Goal: Task Accomplishment & Management: Use online tool/utility

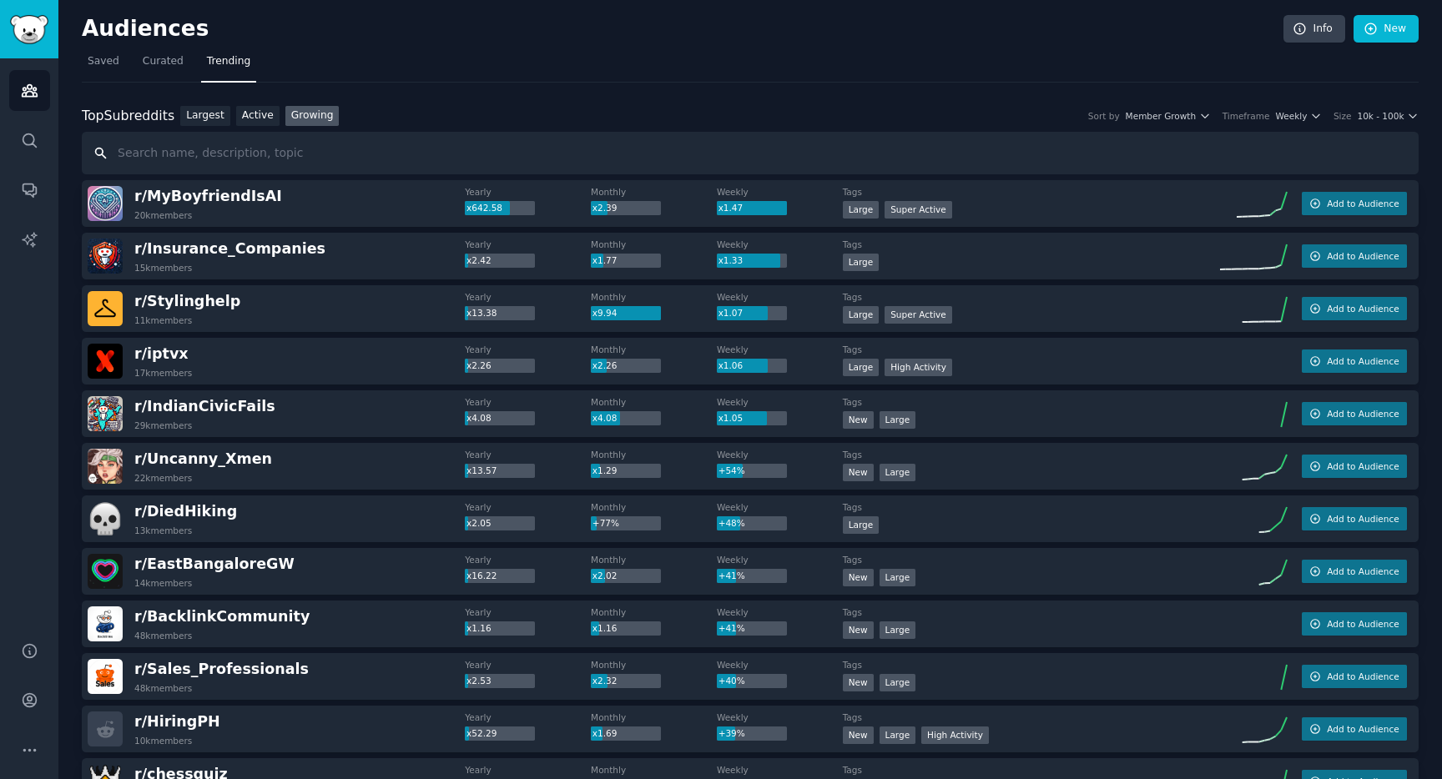
click at [153, 159] on input "text" at bounding box center [750, 153] width 1337 height 43
type input "divorce"
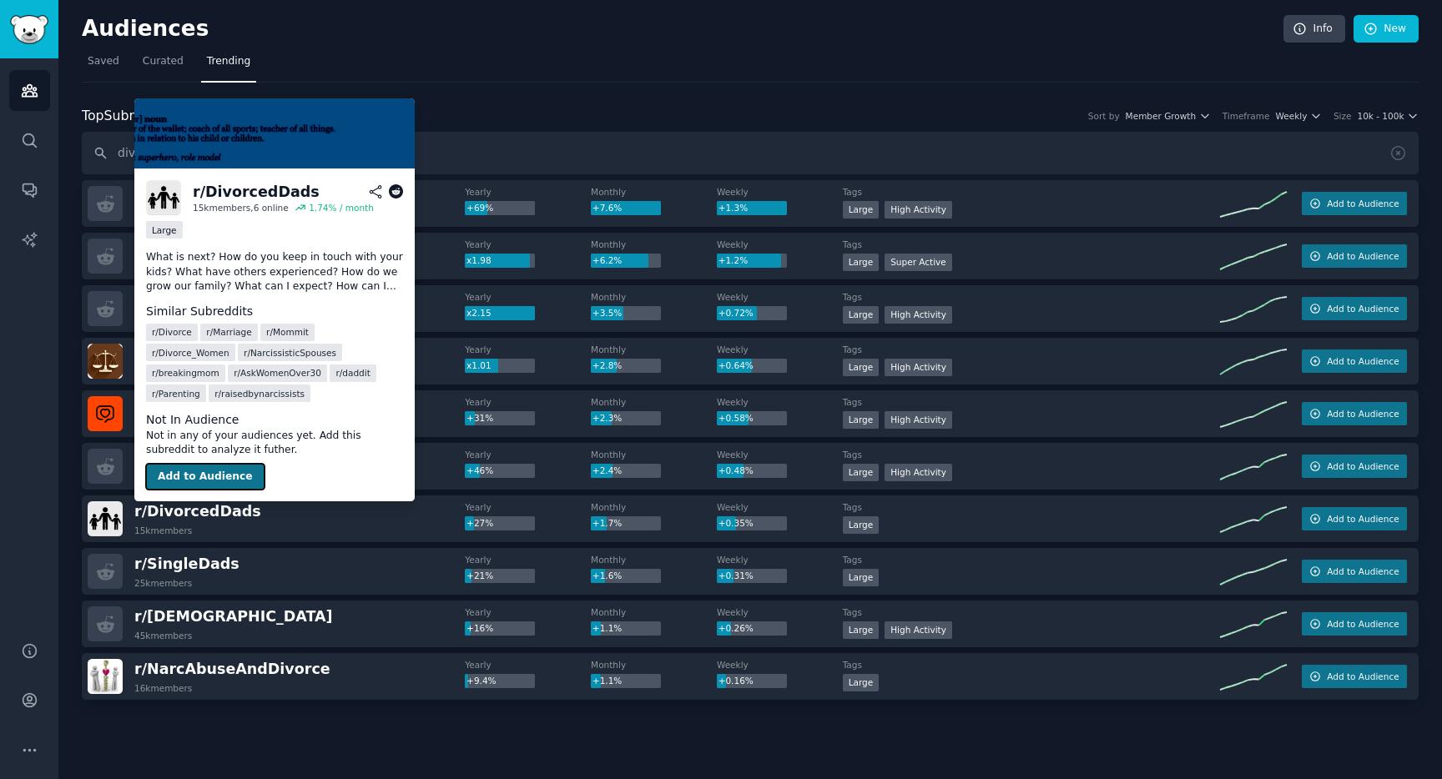
click at [193, 471] on button "Add to Audience" at bounding box center [205, 477] width 118 height 27
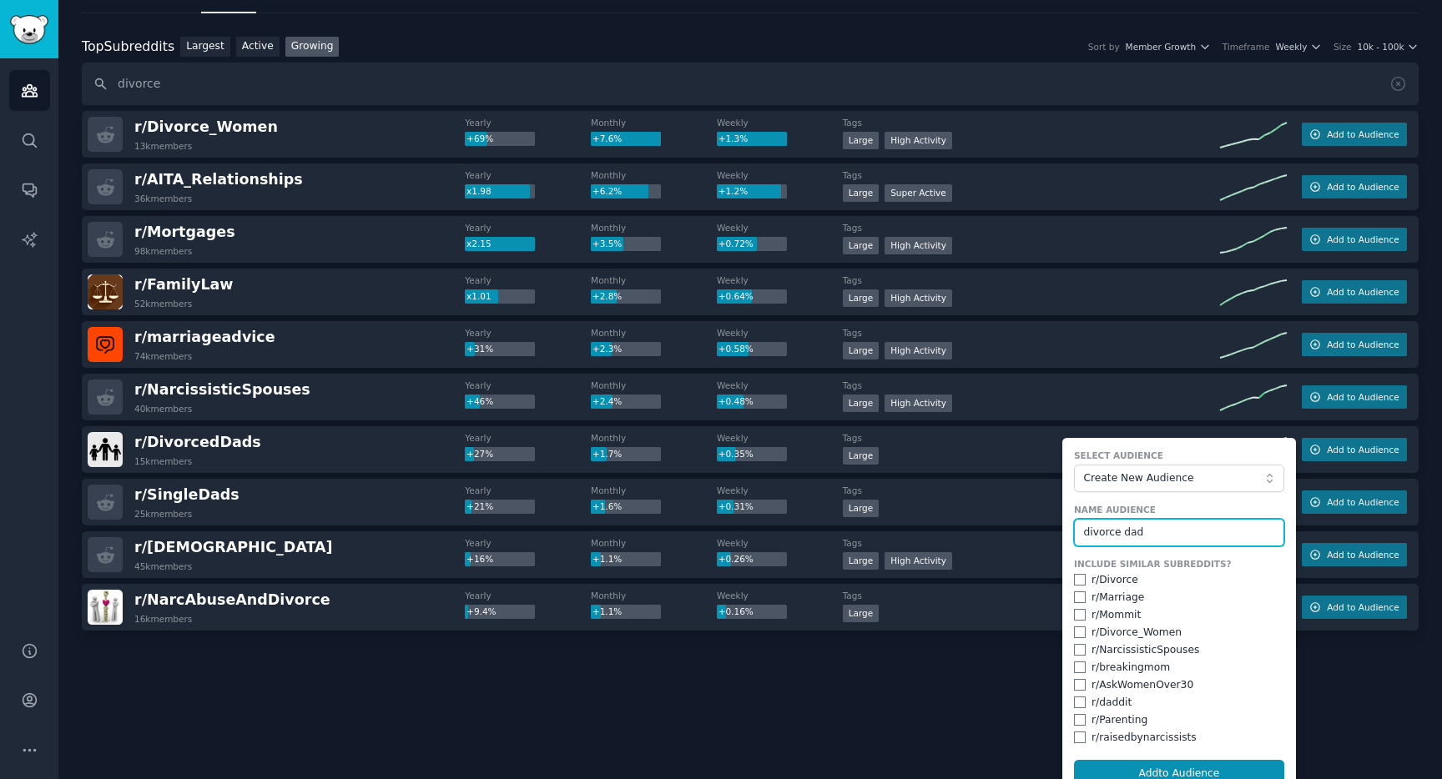
scroll to position [89, 0]
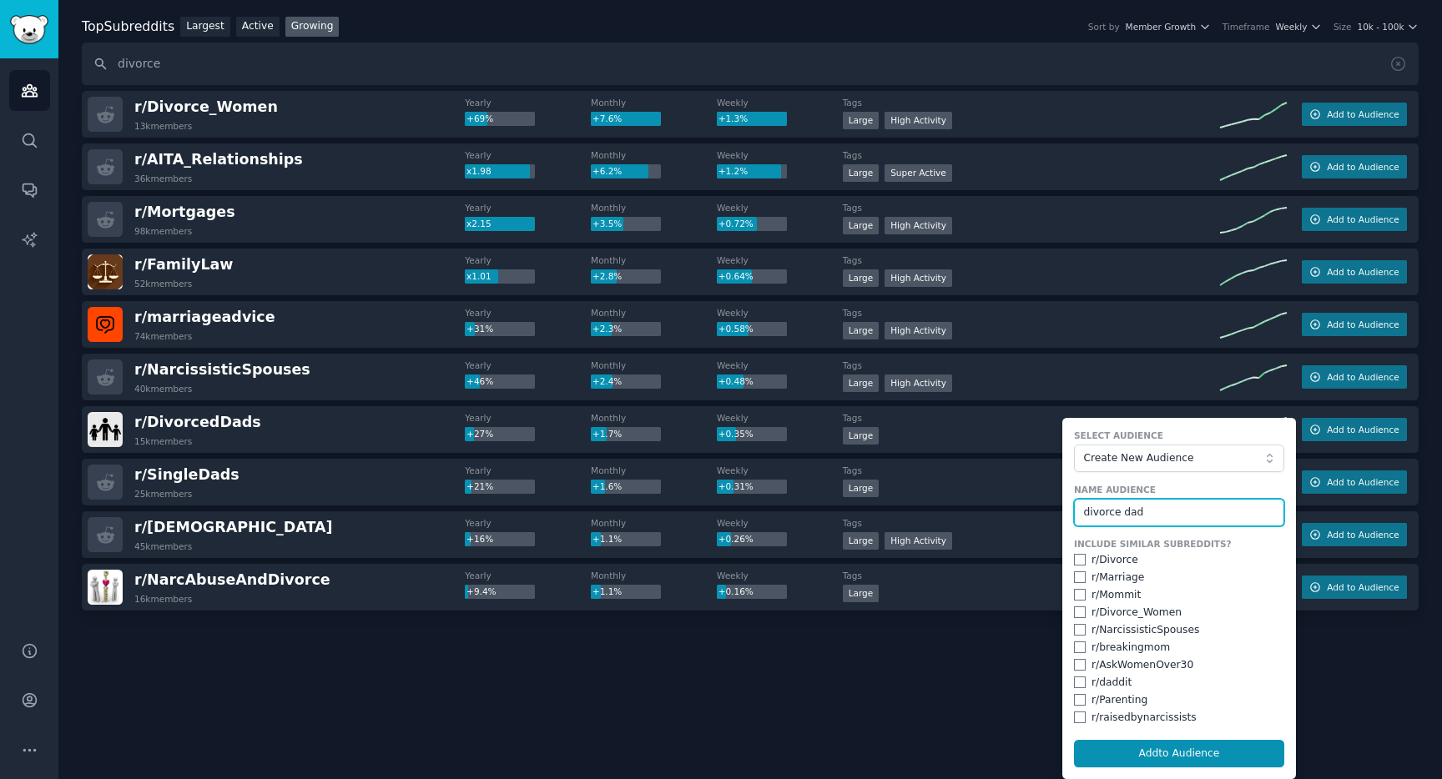
type input "divorce dad"
click at [1076, 698] on input "checkbox" at bounding box center [1080, 700] width 12 height 12
checkbox input "true"
click at [1077, 554] on input "checkbox" at bounding box center [1080, 560] width 12 height 12
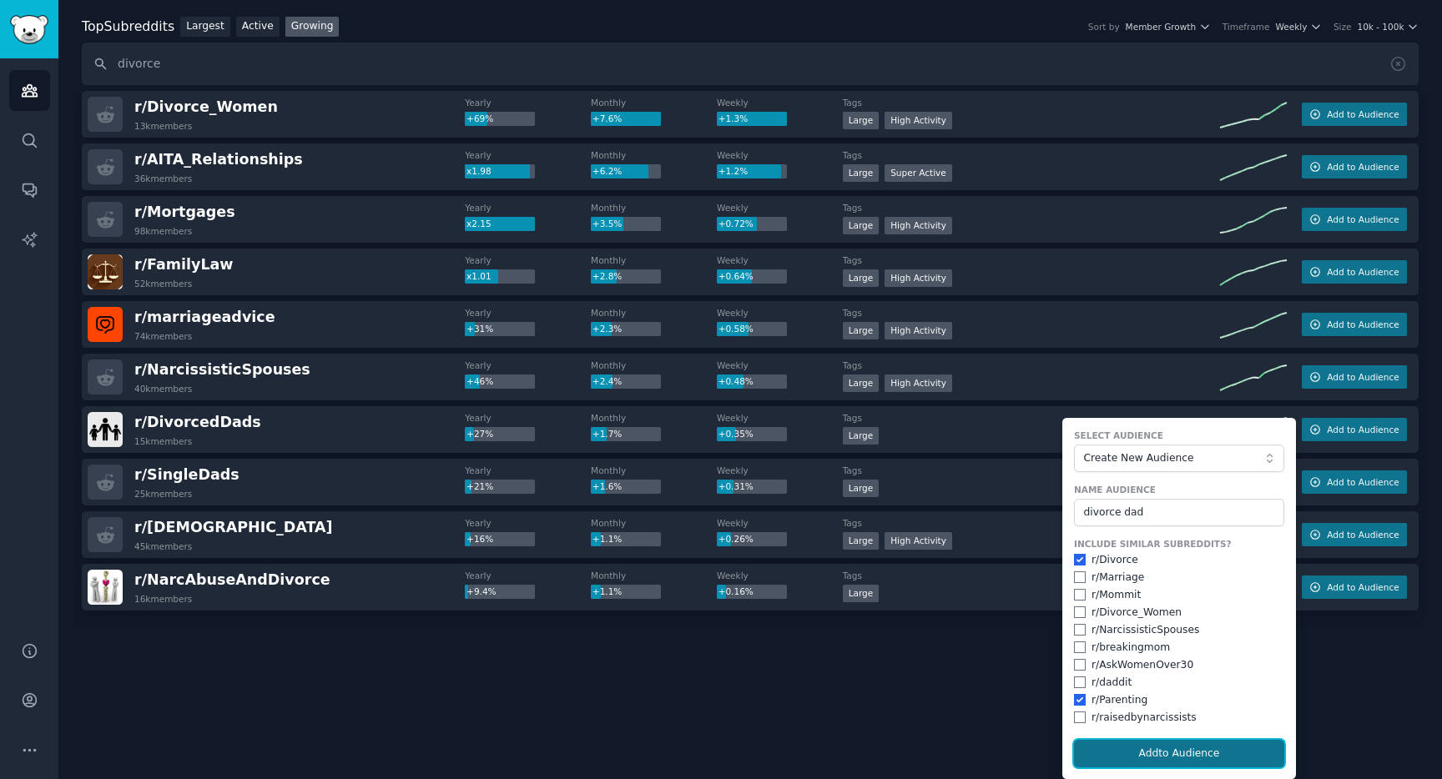
click at [1104, 746] on button "Add to Audience" at bounding box center [1179, 754] width 210 height 28
checkbox input "false"
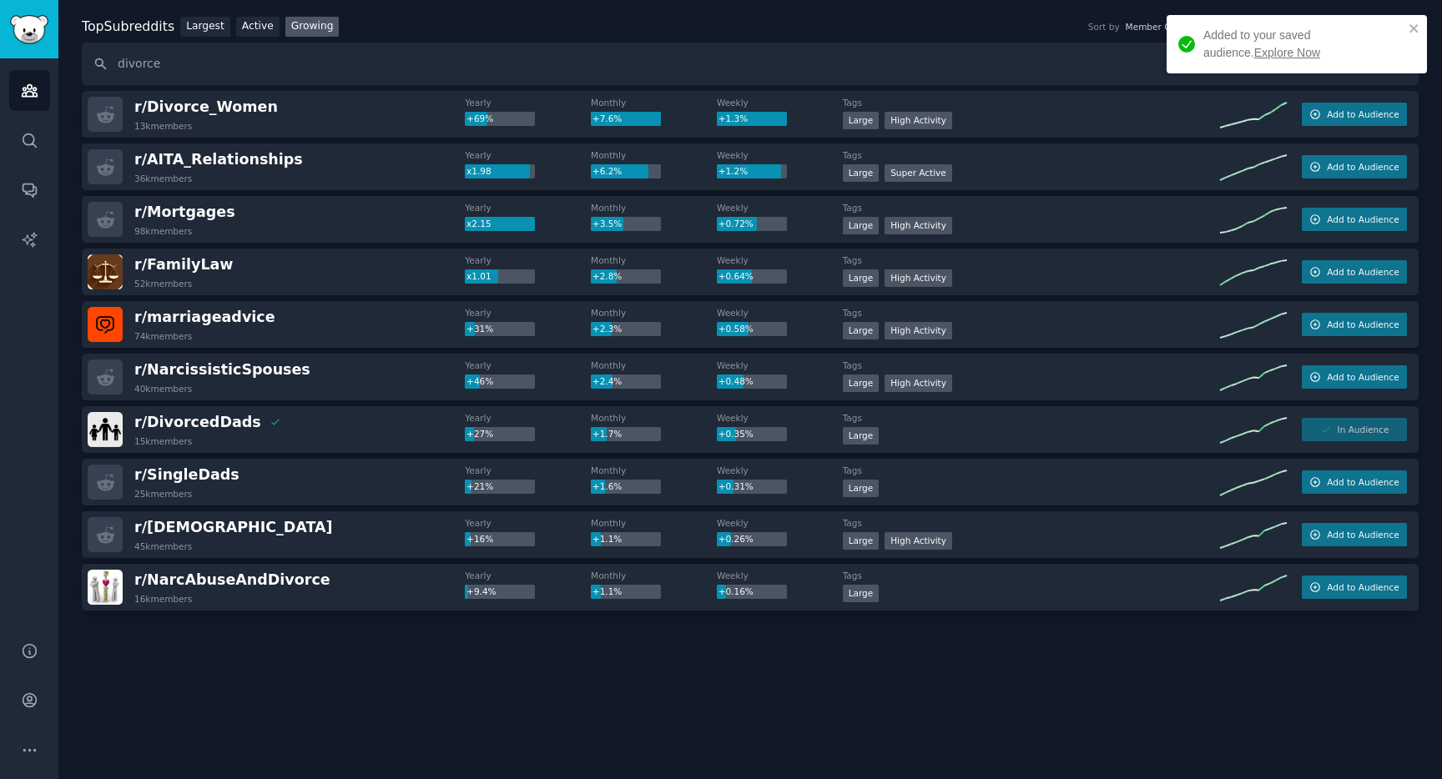
scroll to position [38, 0]
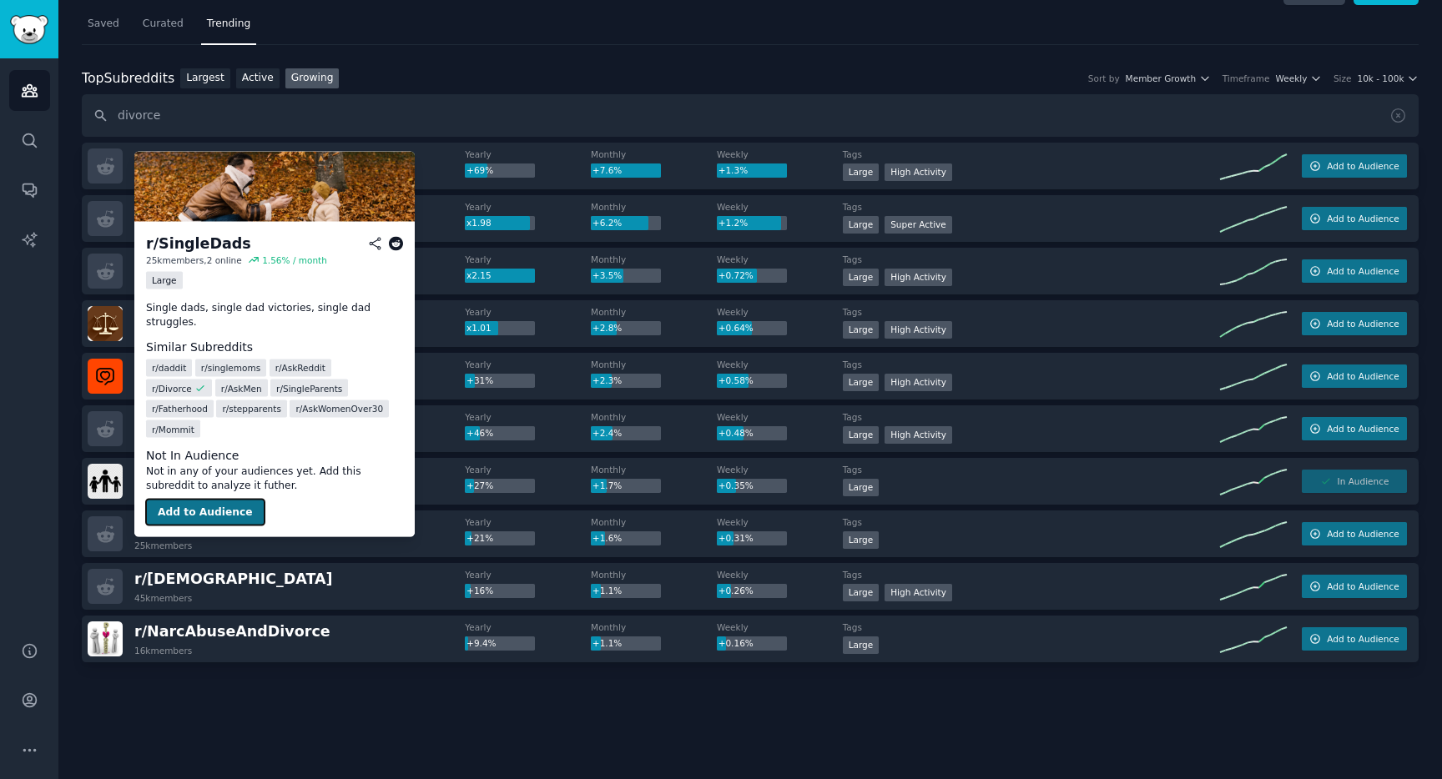
click at [200, 499] on button "Add to Audience" at bounding box center [205, 512] width 118 height 27
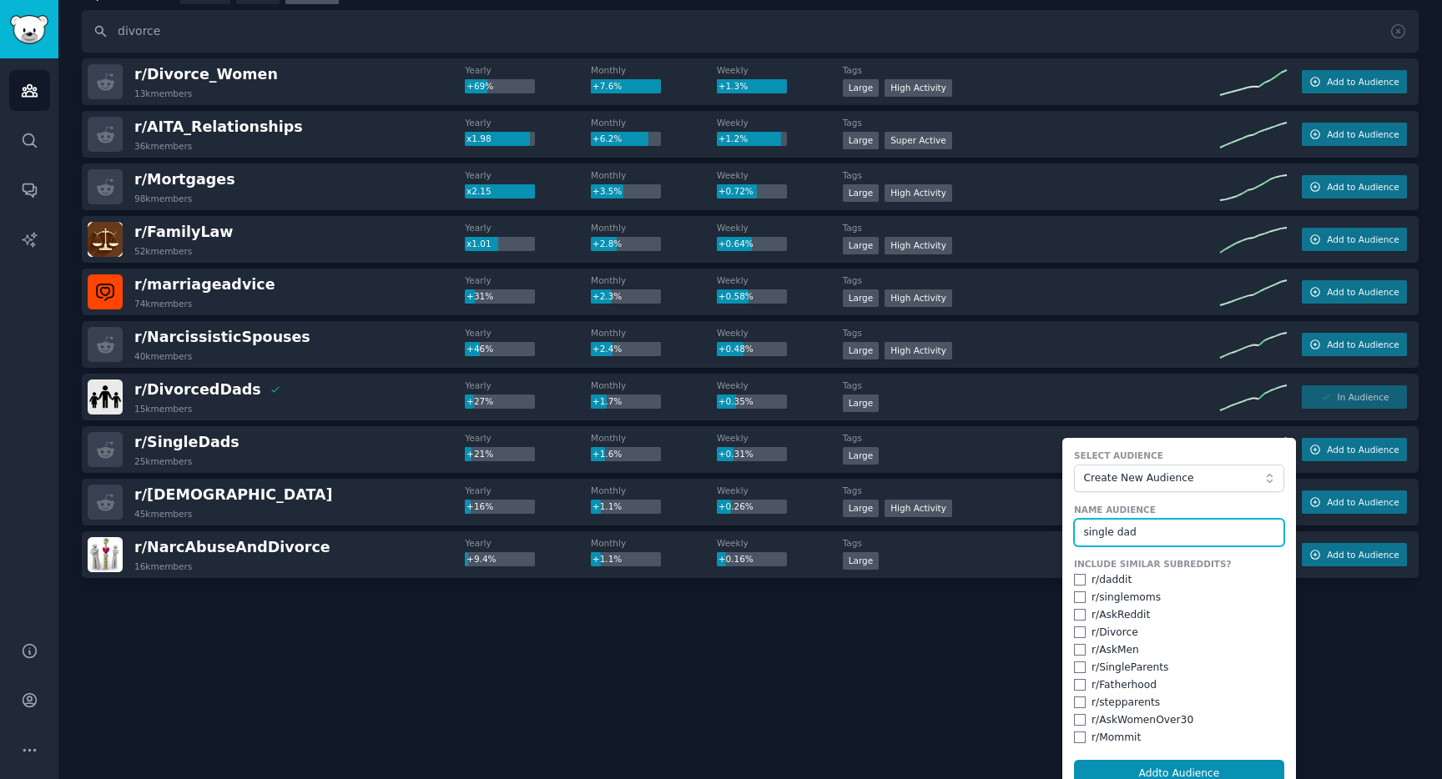
scroll to position [142, 0]
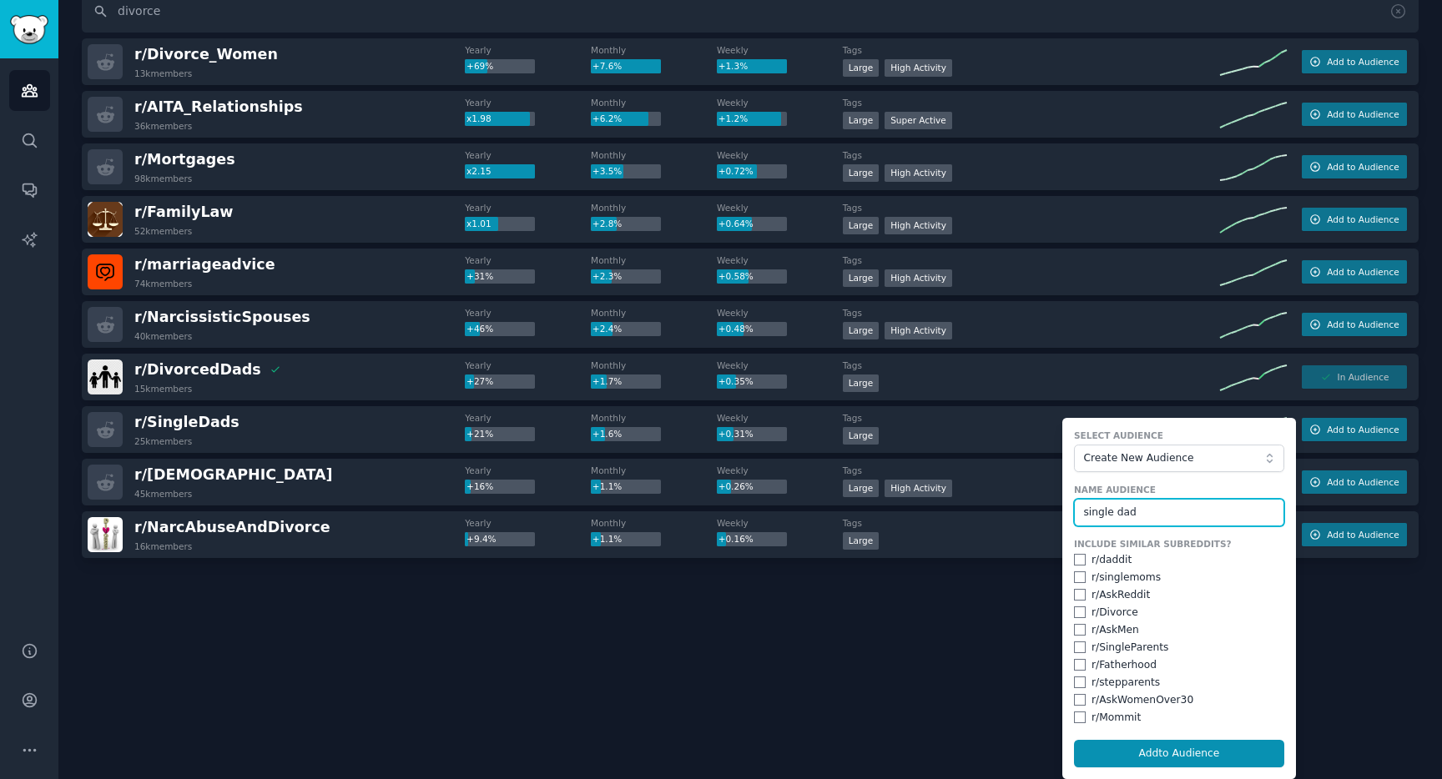
type input "single dad"
click at [1074, 664] on input "checkbox" at bounding box center [1080, 665] width 12 height 12
checkbox input "true"
click at [1074, 647] on input "checkbox" at bounding box center [1080, 648] width 12 height 12
checkbox input "true"
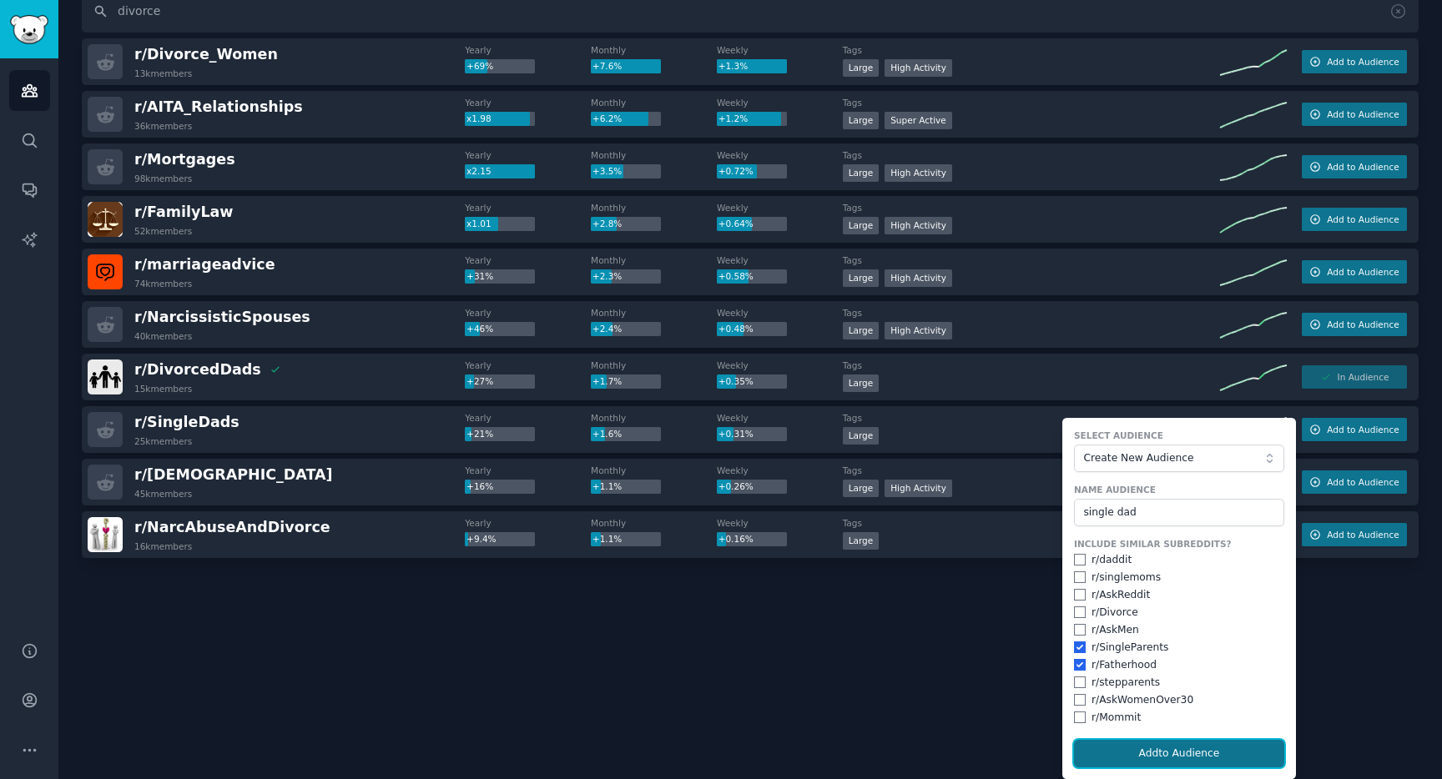
click at [1126, 747] on button "Add to Audience" at bounding box center [1179, 754] width 210 height 28
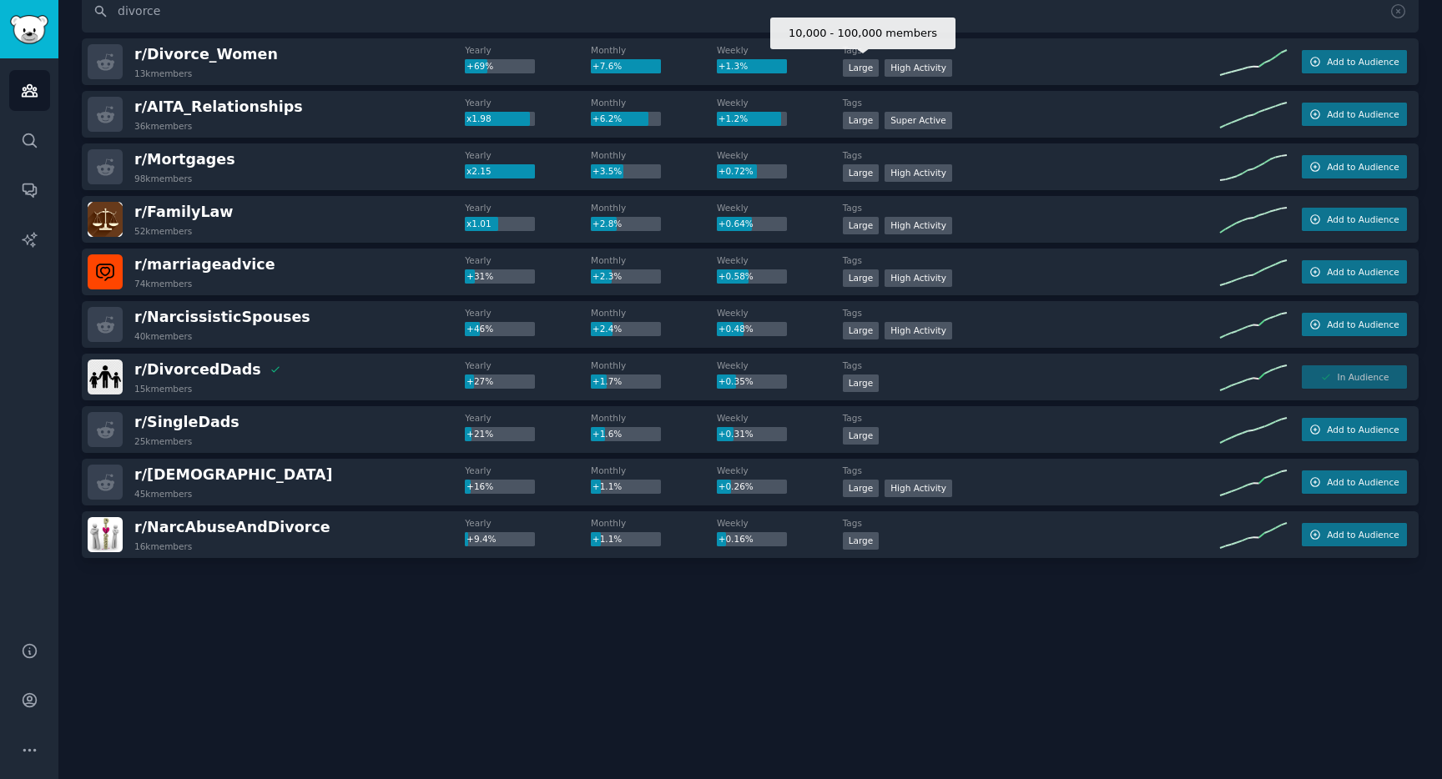
scroll to position [38, 0]
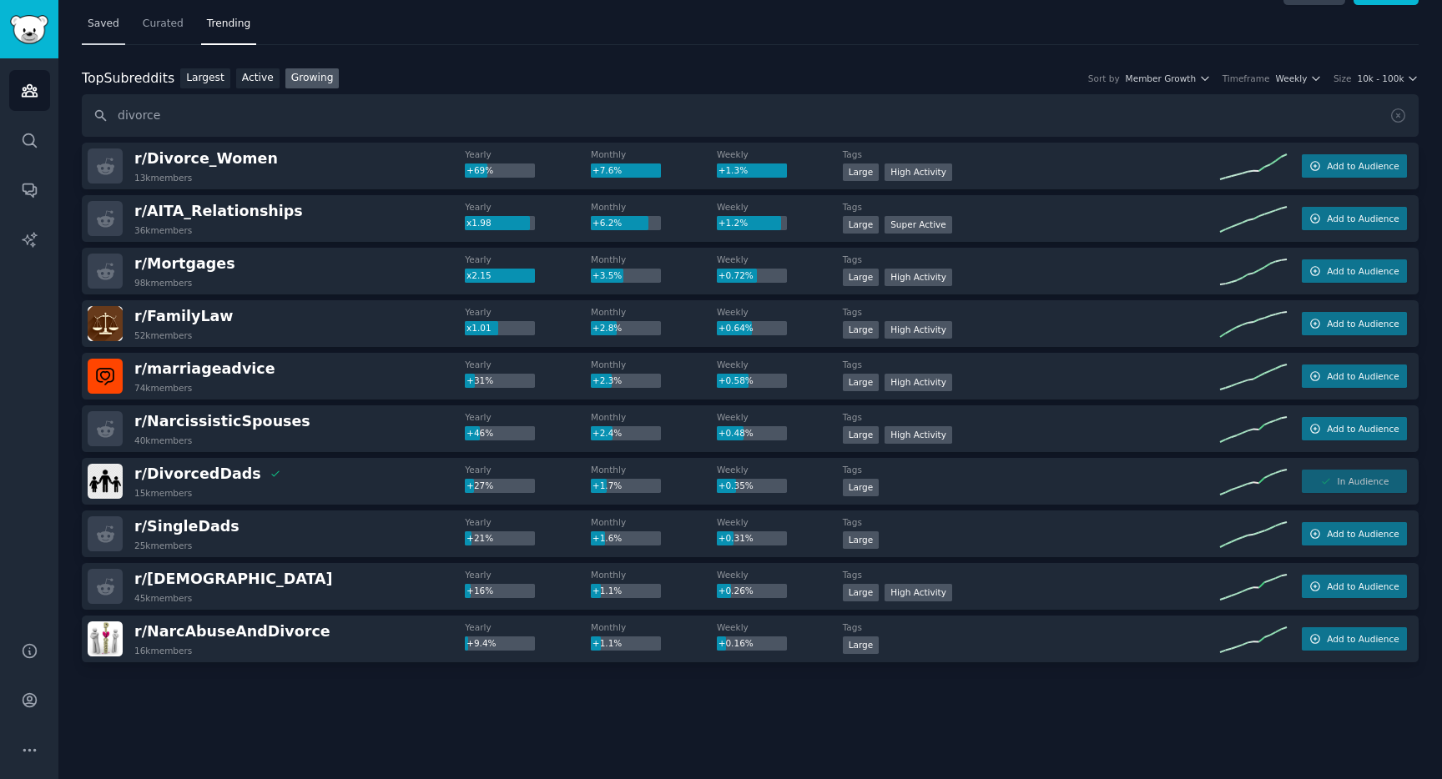
click at [98, 25] on span "Saved" at bounding box center [104, 24] width 32 height 15
click at [1363, 535] on span "Add to Audience" at bounding box center [1363, 534] width 72 height 12
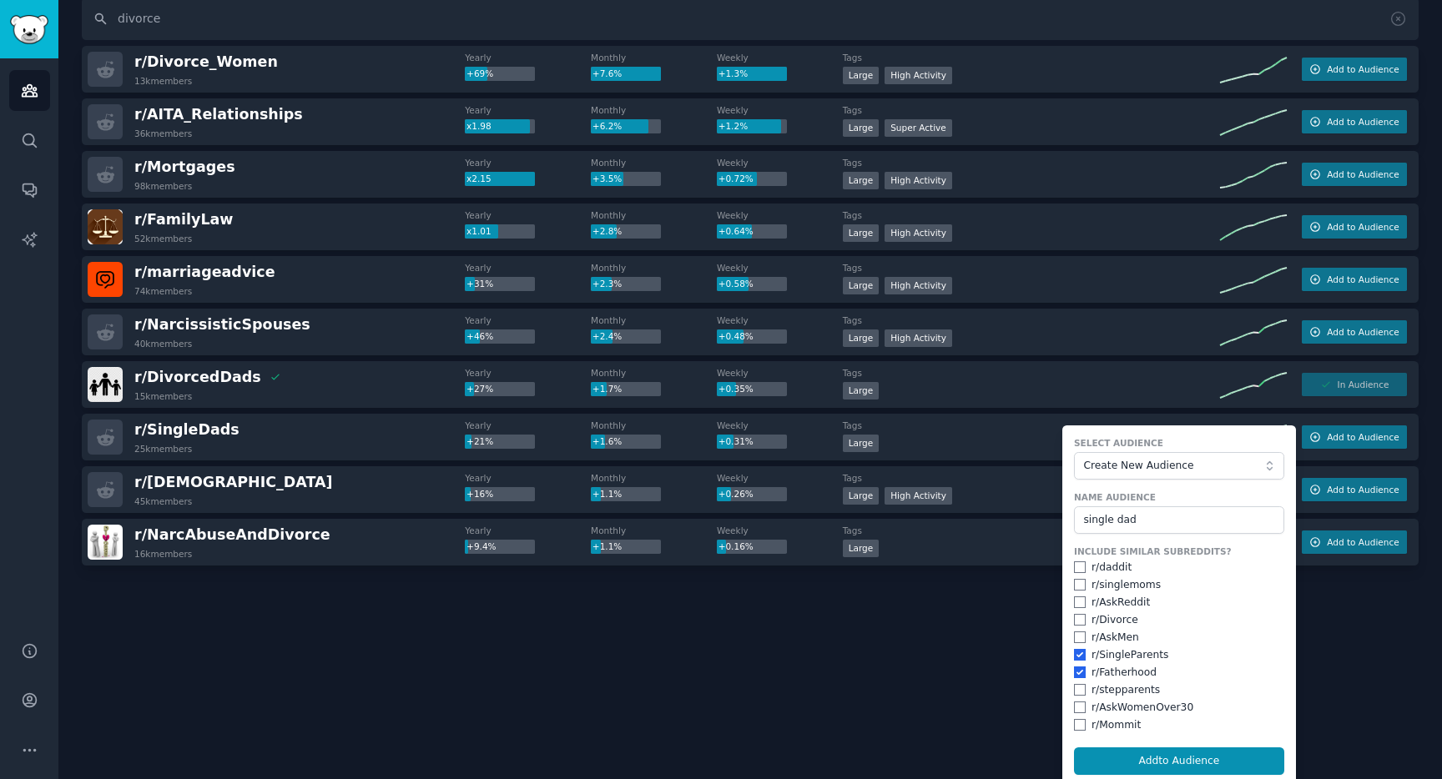
scroll to position [142, 0]
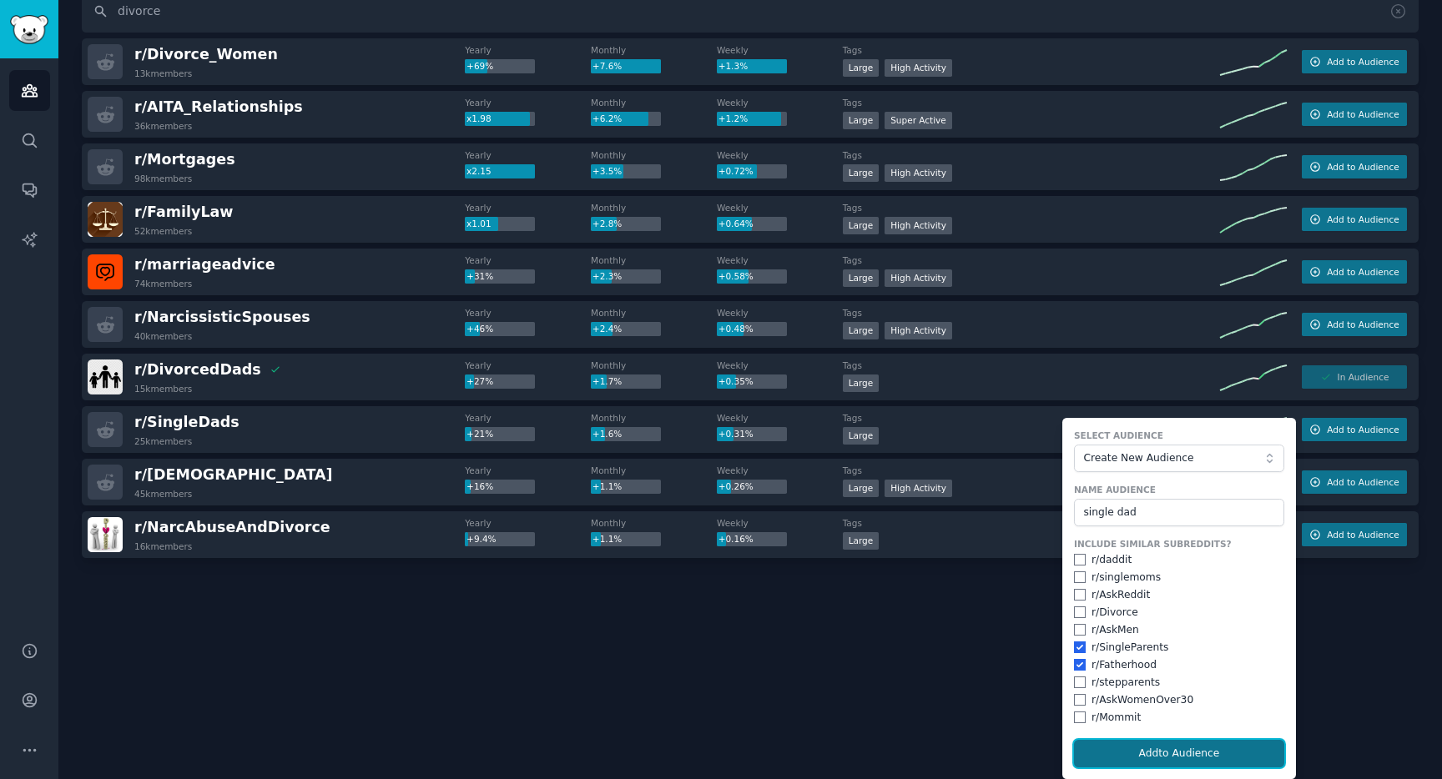
click at [1158, 752] on button "Add to Audience" at bounding box center [1179, 754] width 210 height 28
checkbox input "false"
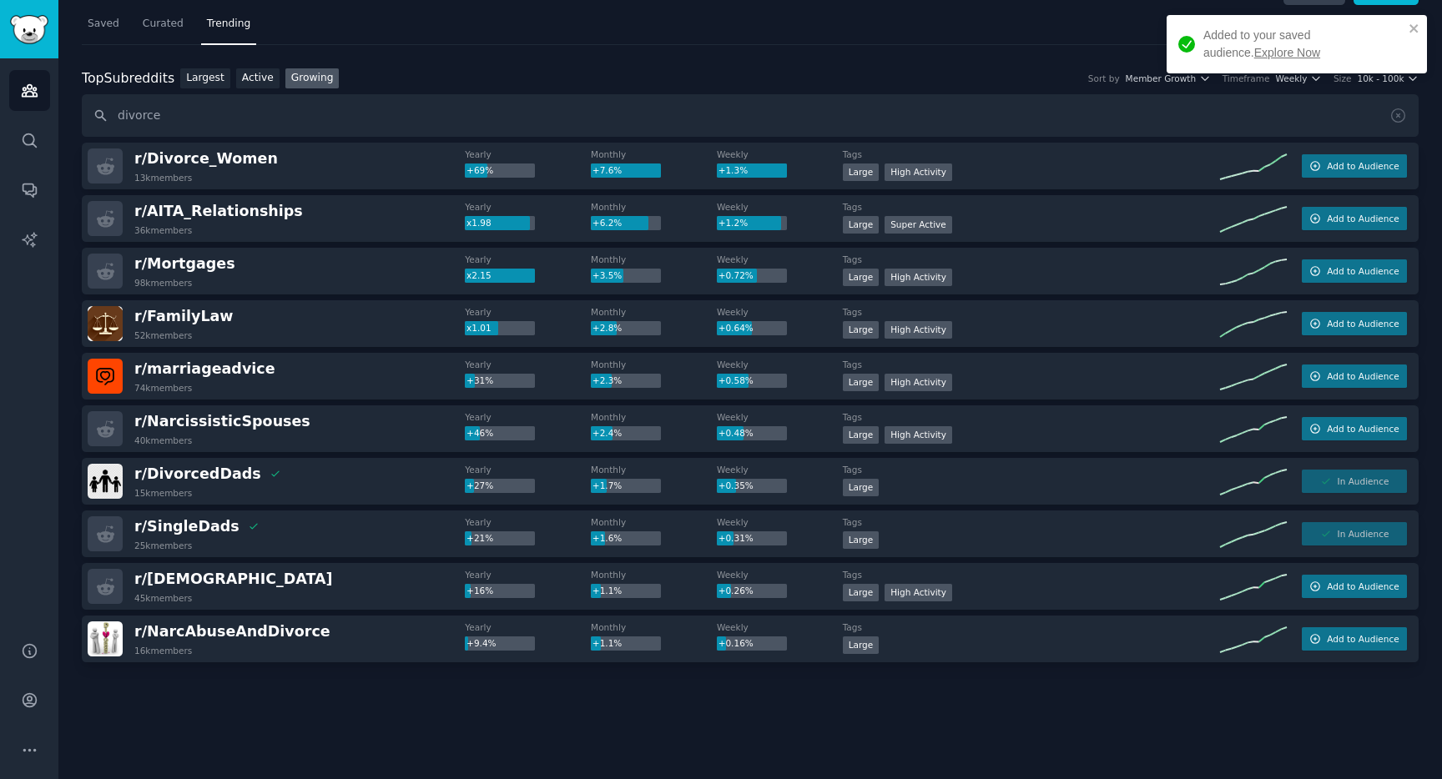
scroll to position [38, 0]
click at [1254, 53] on link "Explore Now" at bounding box center [1287, 52] width 66 height 13
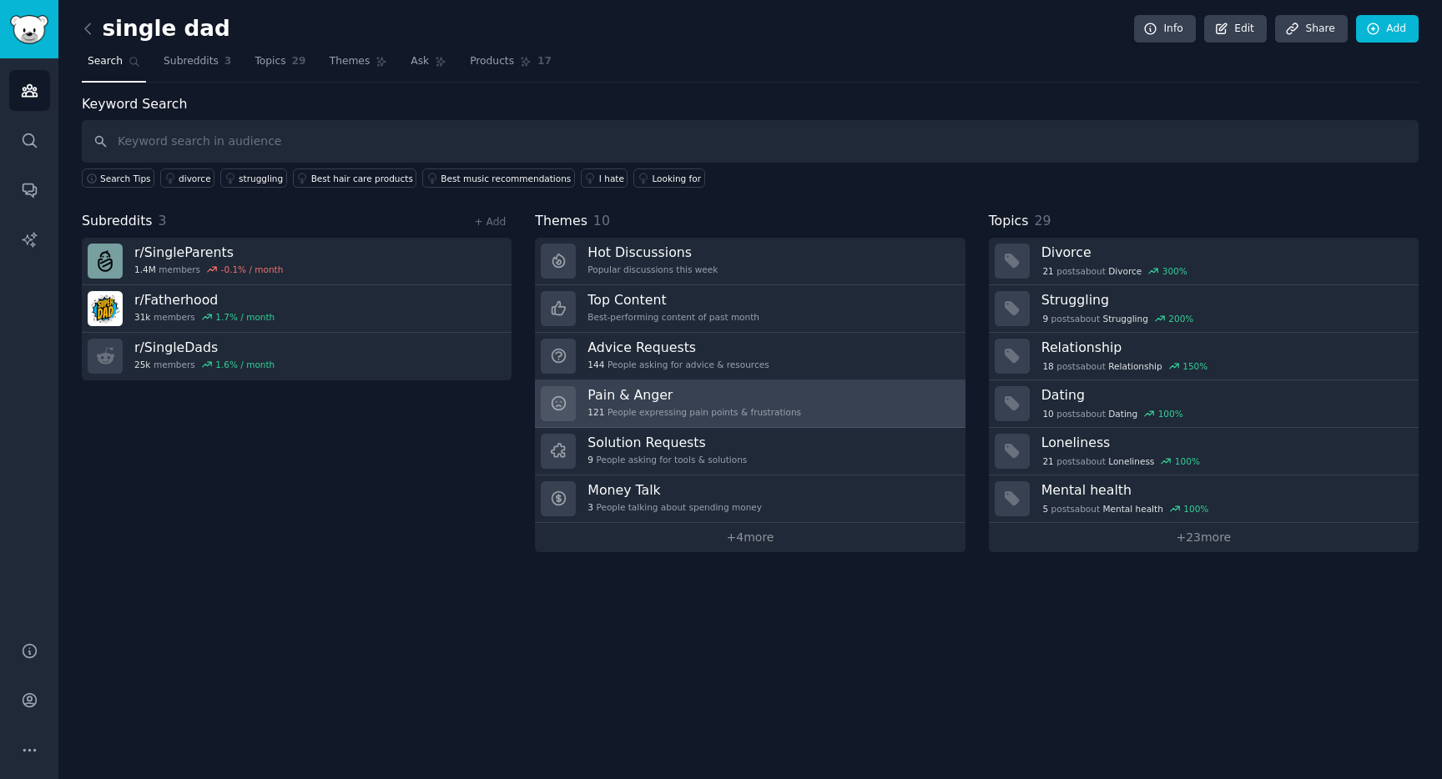
click at [622, 390] on h3 "Pain & Anger" at bounding box center [694, 395] width 214 height 18
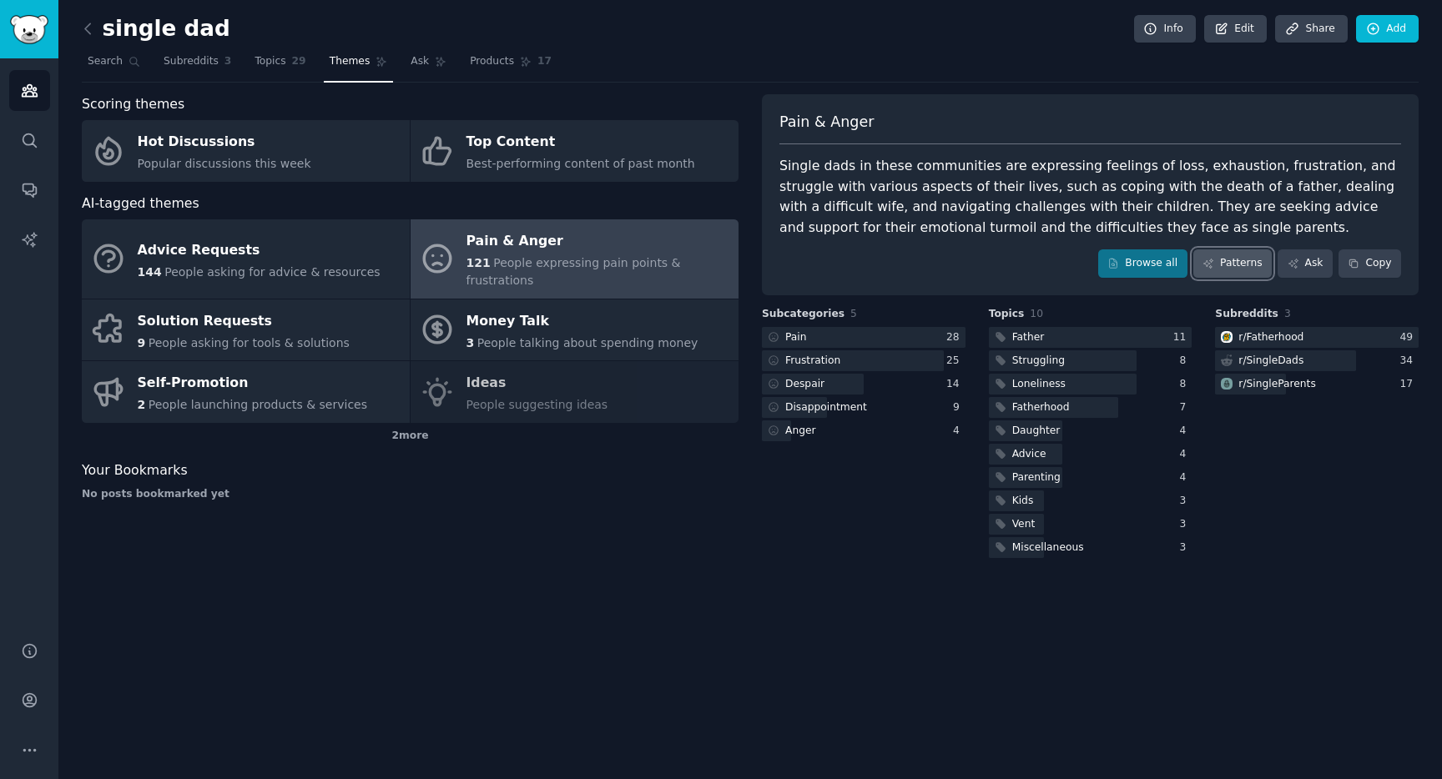
click at [1222, 265] on link "Patterns" at bounding box center [1232, 263] width 78 height 28
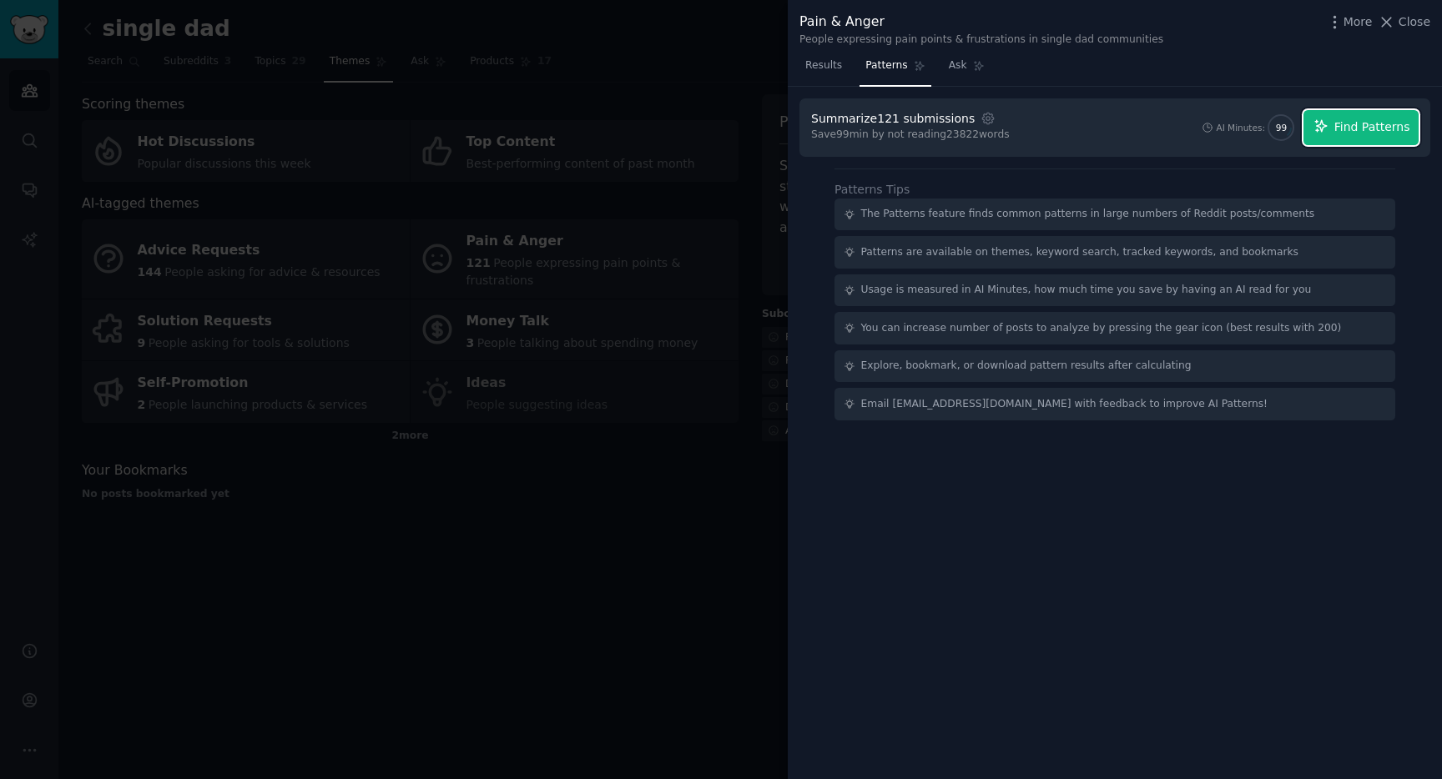
click at [1373, 127] on span "Find Patterns" at bounding box center [1372, 127] width 76 height 18
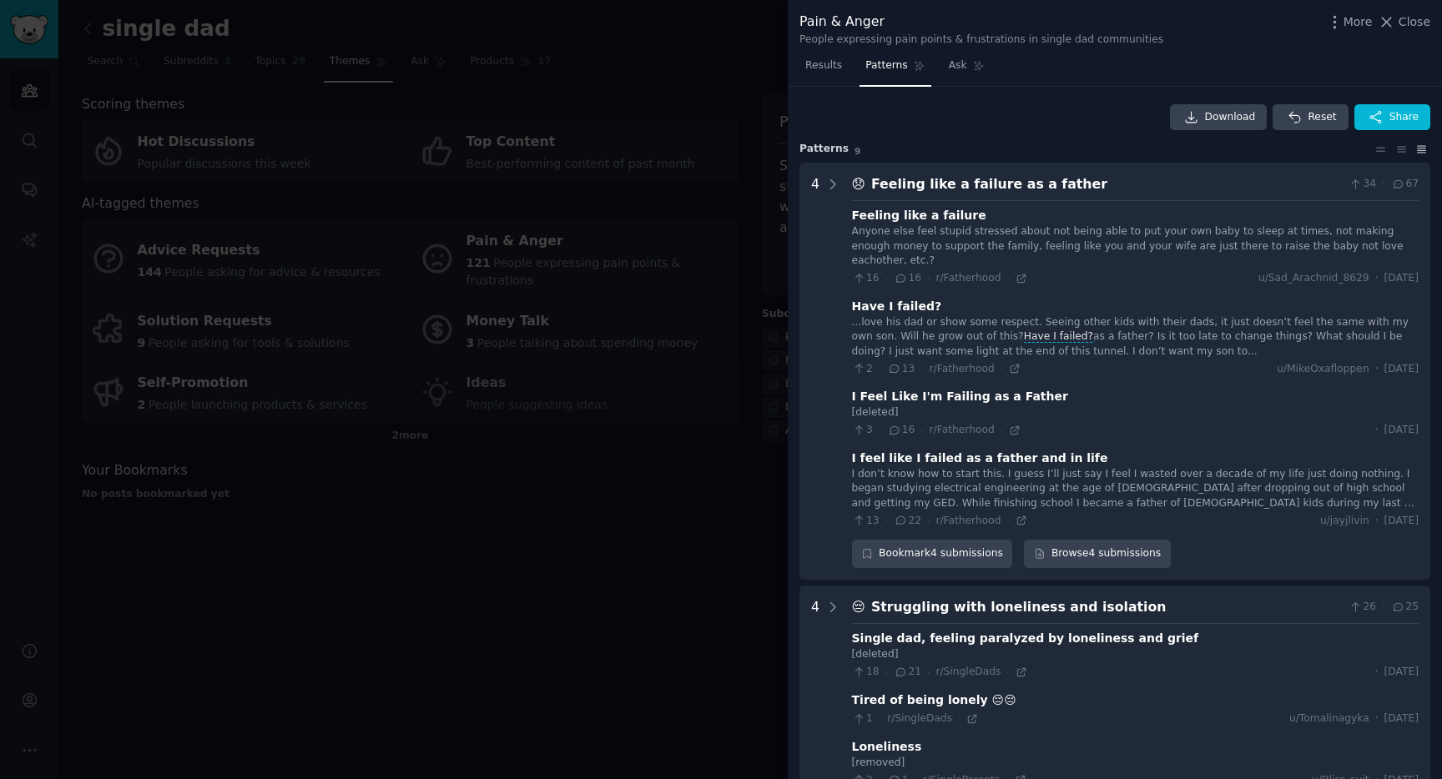
click at [1419, 151] on icon at bounding box center [1422, 150] width 18 height 12
click at [1399, 144] on icon at bounding box center [1402, 150] width 18 height 12
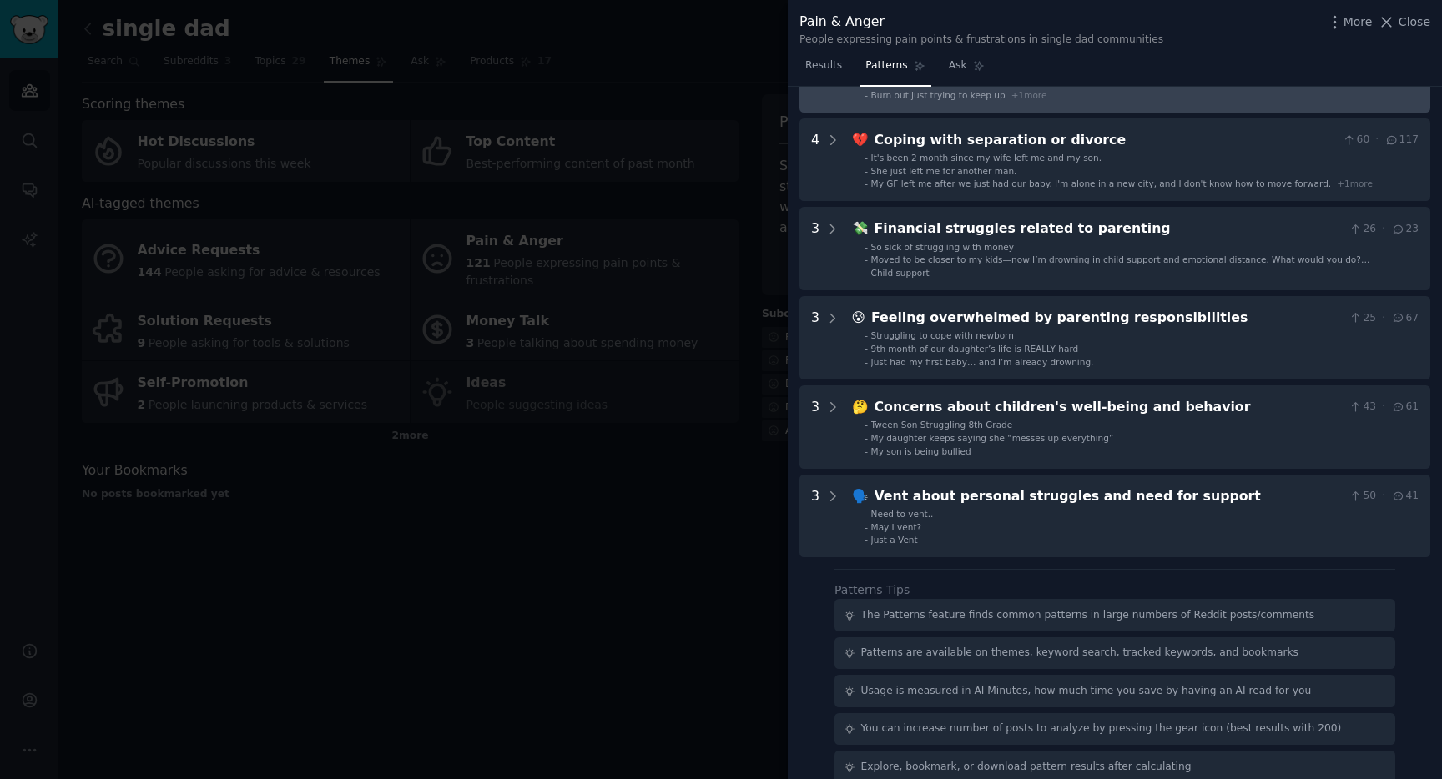
scroll to position [404, 0]
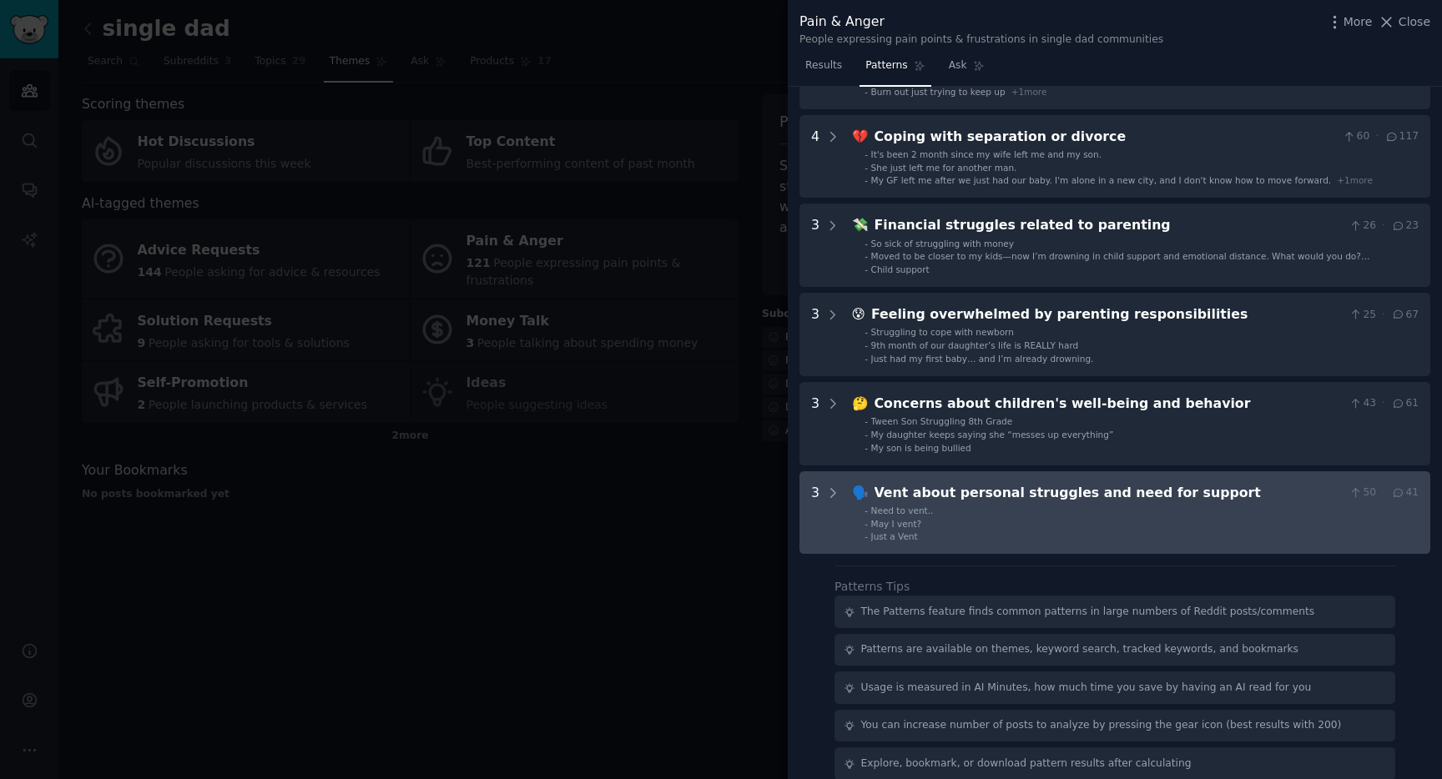
click at [1242, 500] on div "Vent about personal struggles and need for support" at bounding box center [1108, 493] width 468 height 21
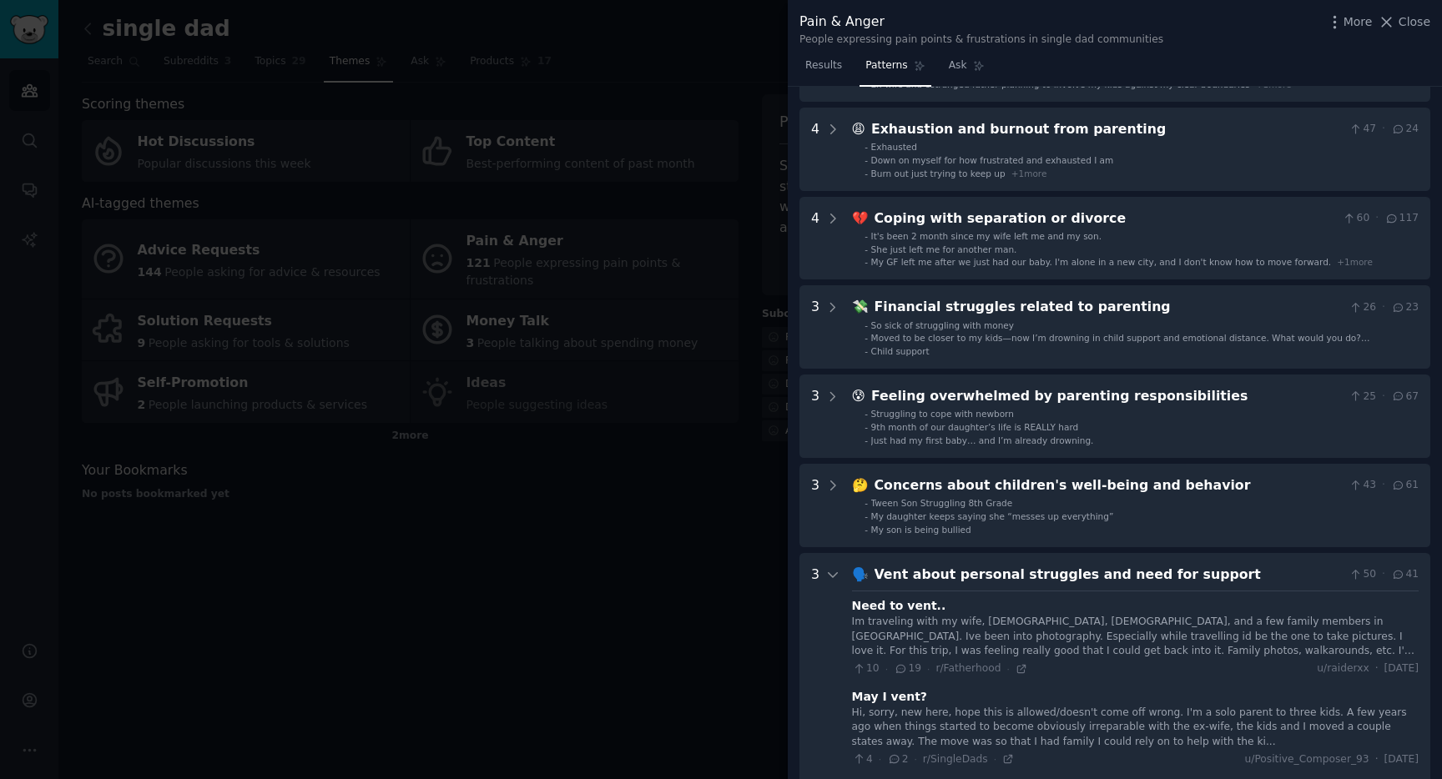
scroll to position [317, 0]
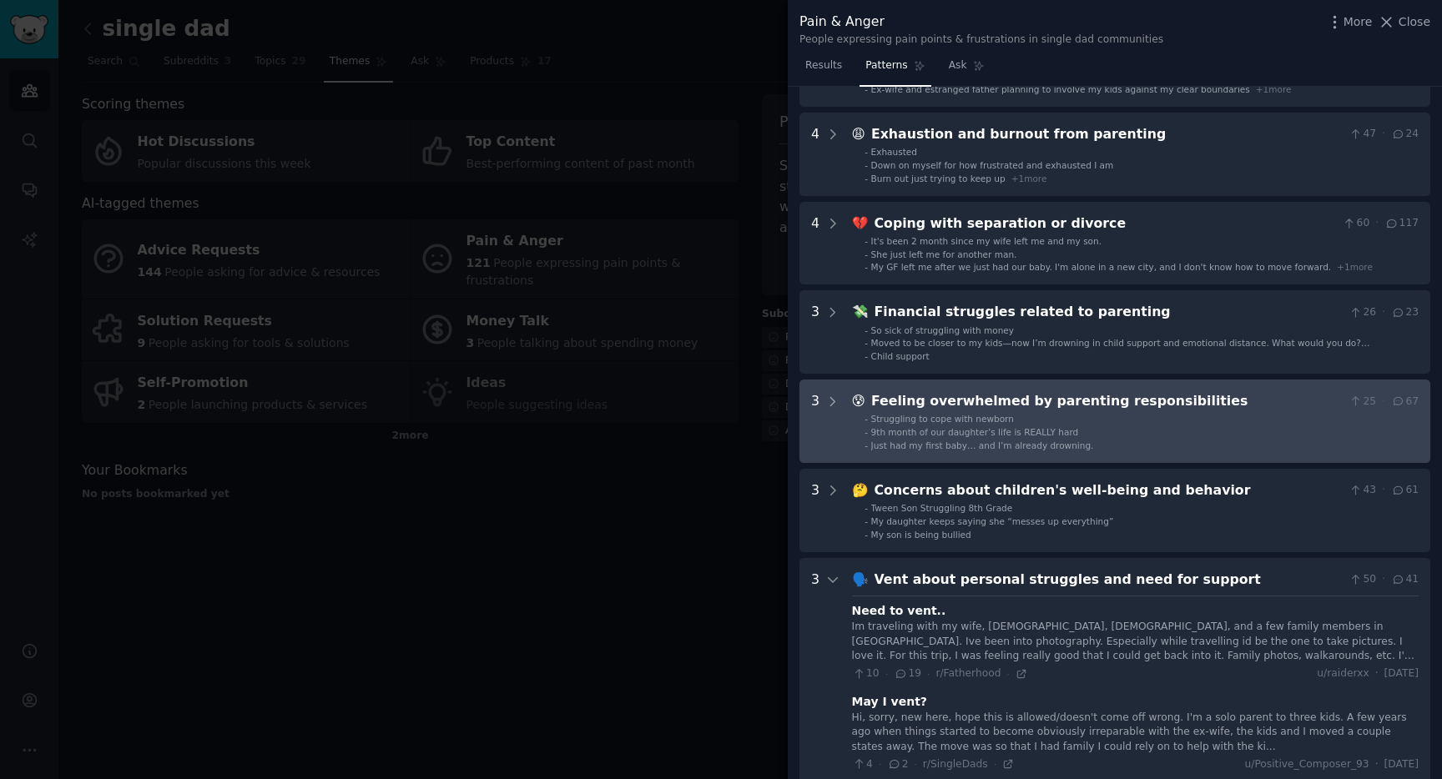
click at [1201, 398] on div "Feeling overwhelmed by parenting responsibilities" at bounding box center [1106, 401] width 471 height 21
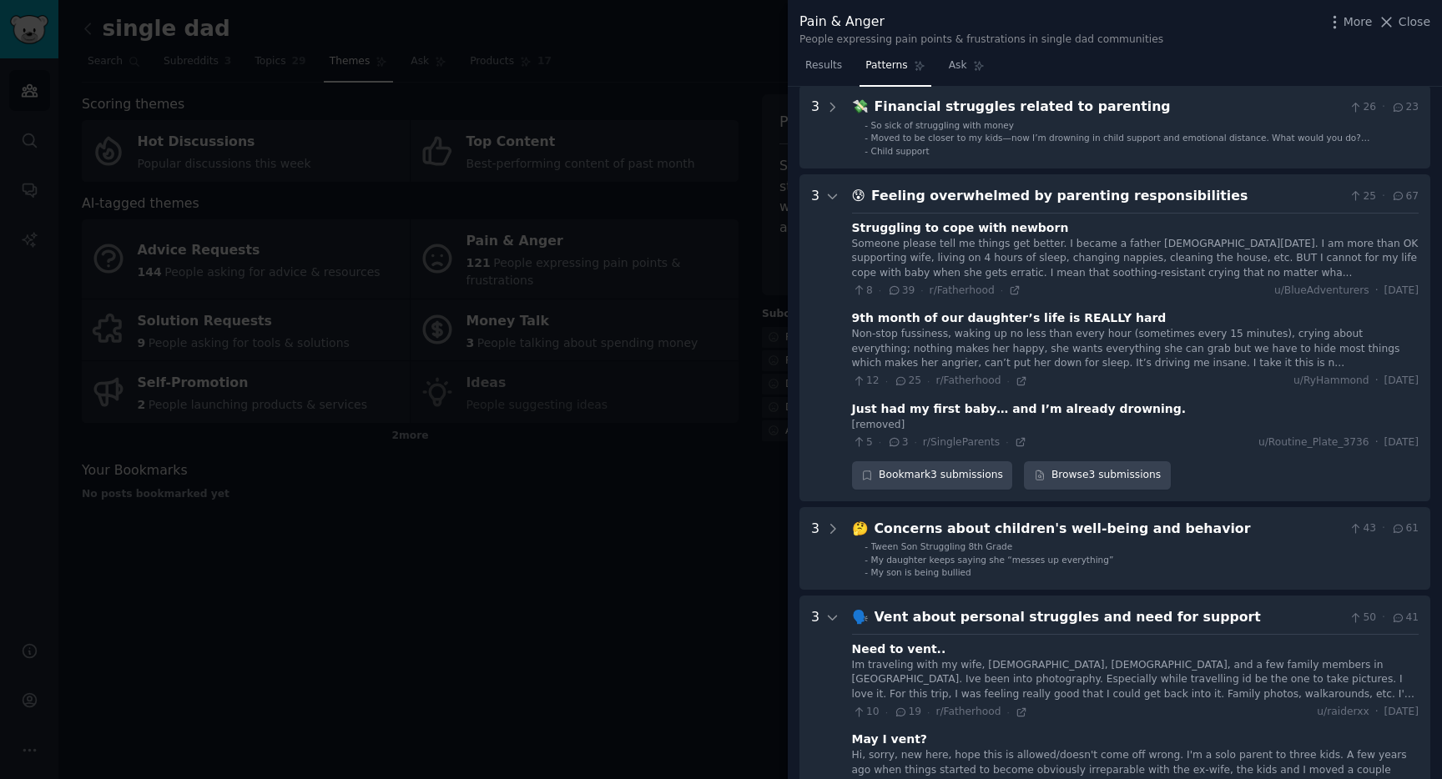
scroll to position [522, 0]
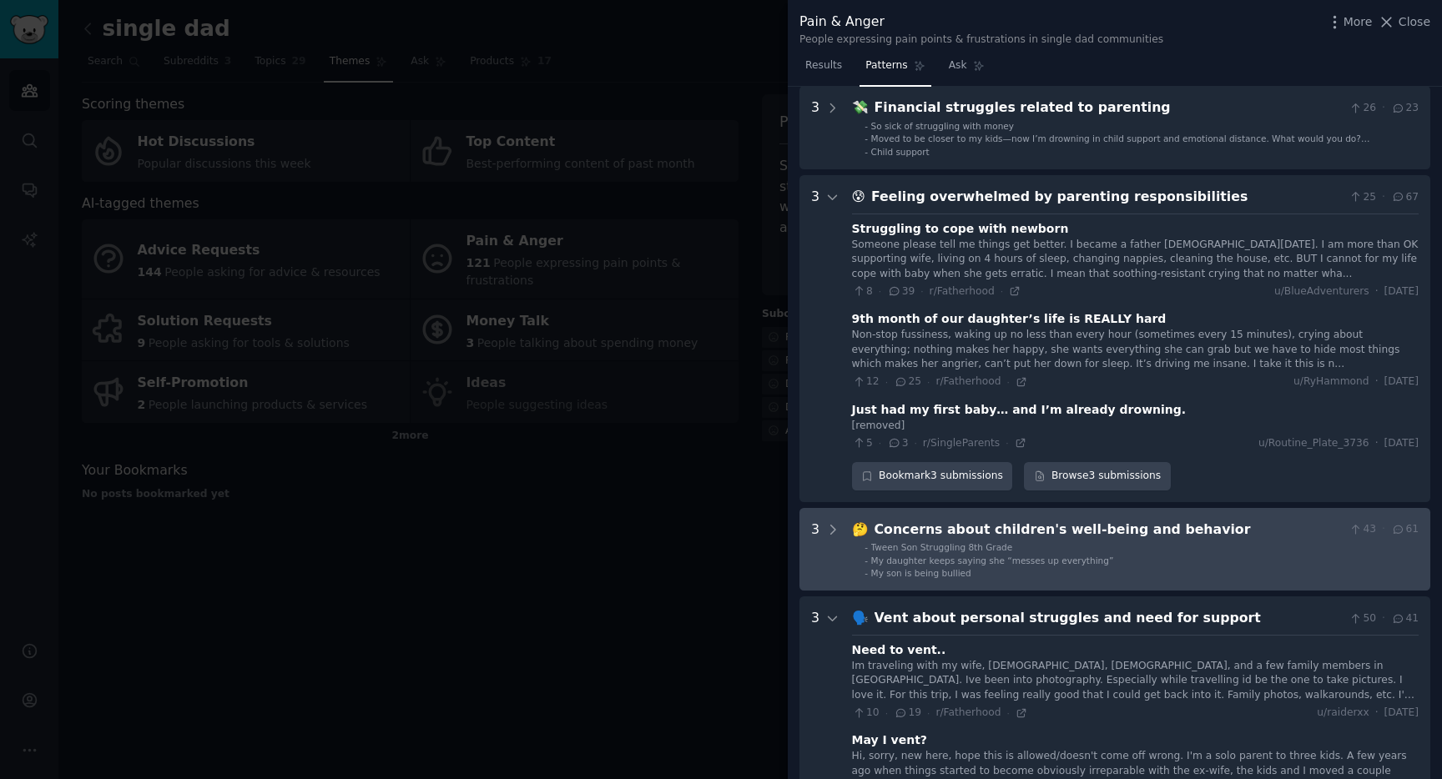
click at [1240, 536] on div "Concerns about children's well-being and behavior" at bounding box center [1108, 530] width 468 height 21
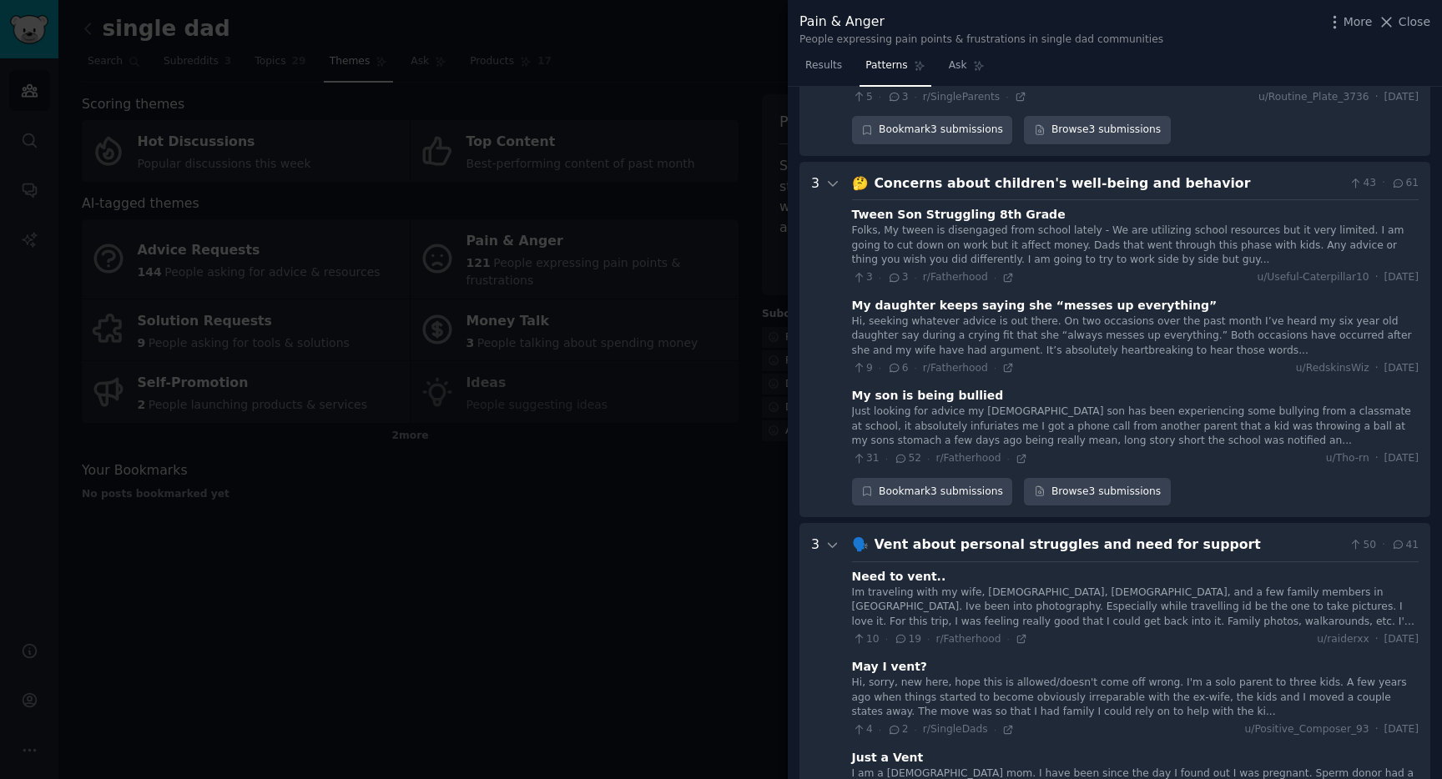
scroll to position [854, 0]
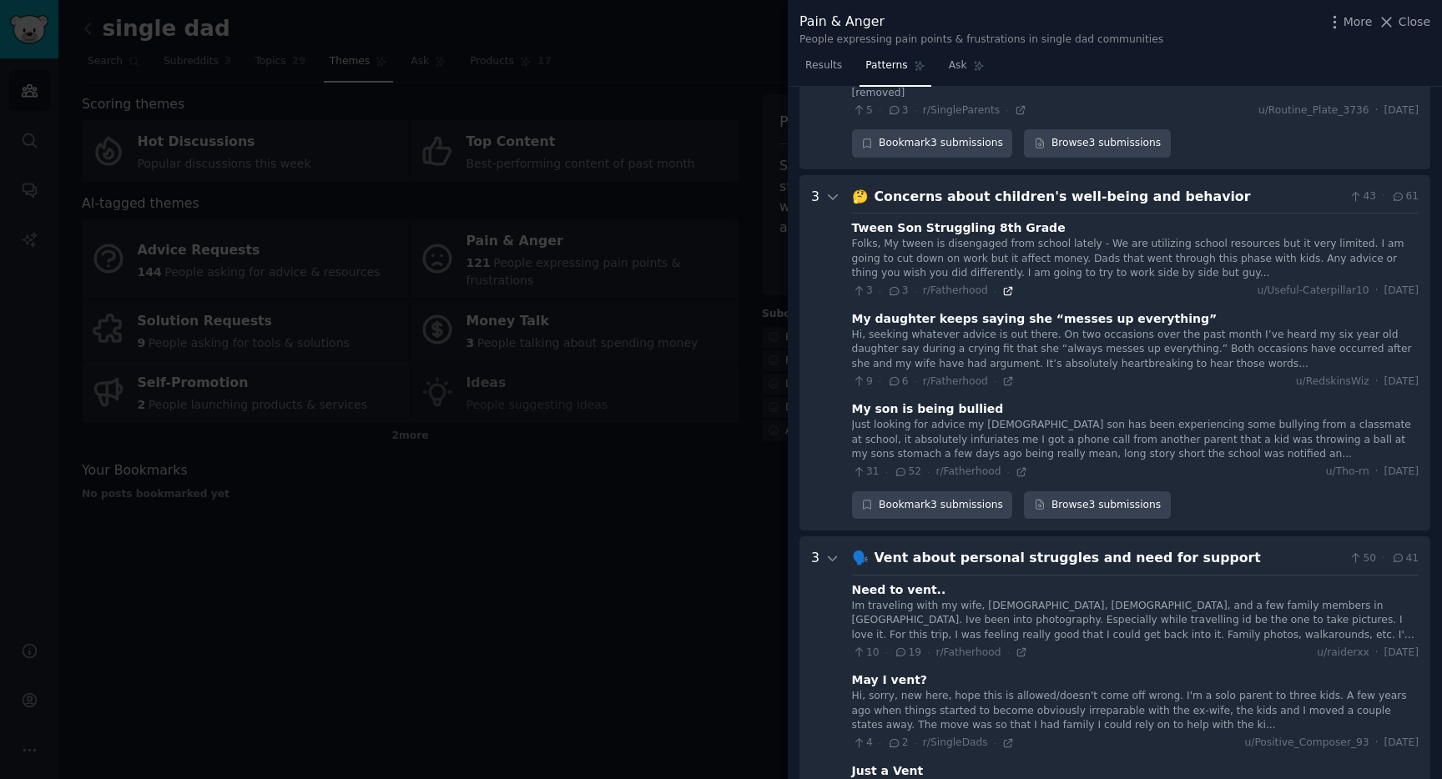
click at [1005, 290] on icon at bounding box center [1009, 291] width 8 height 8
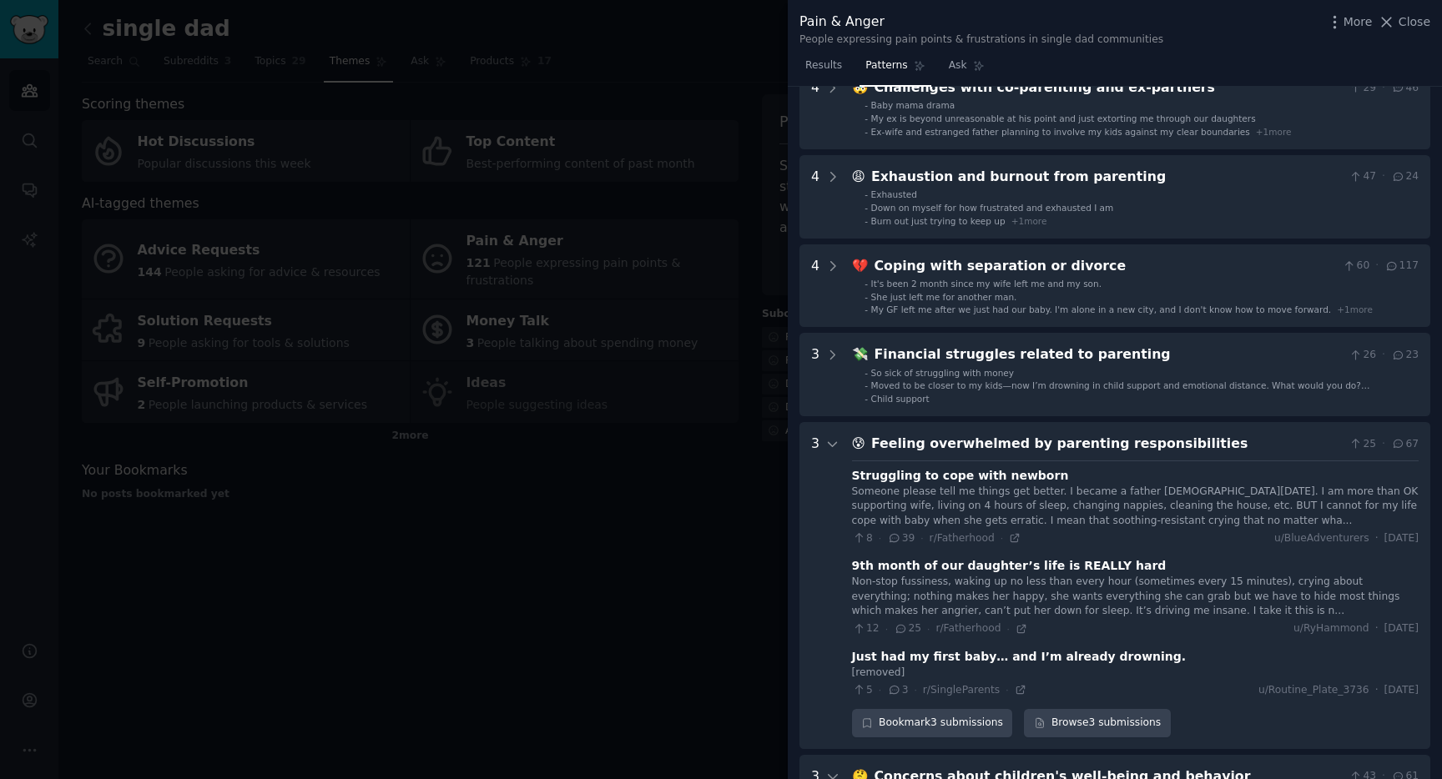
scroll to position [274, 0]
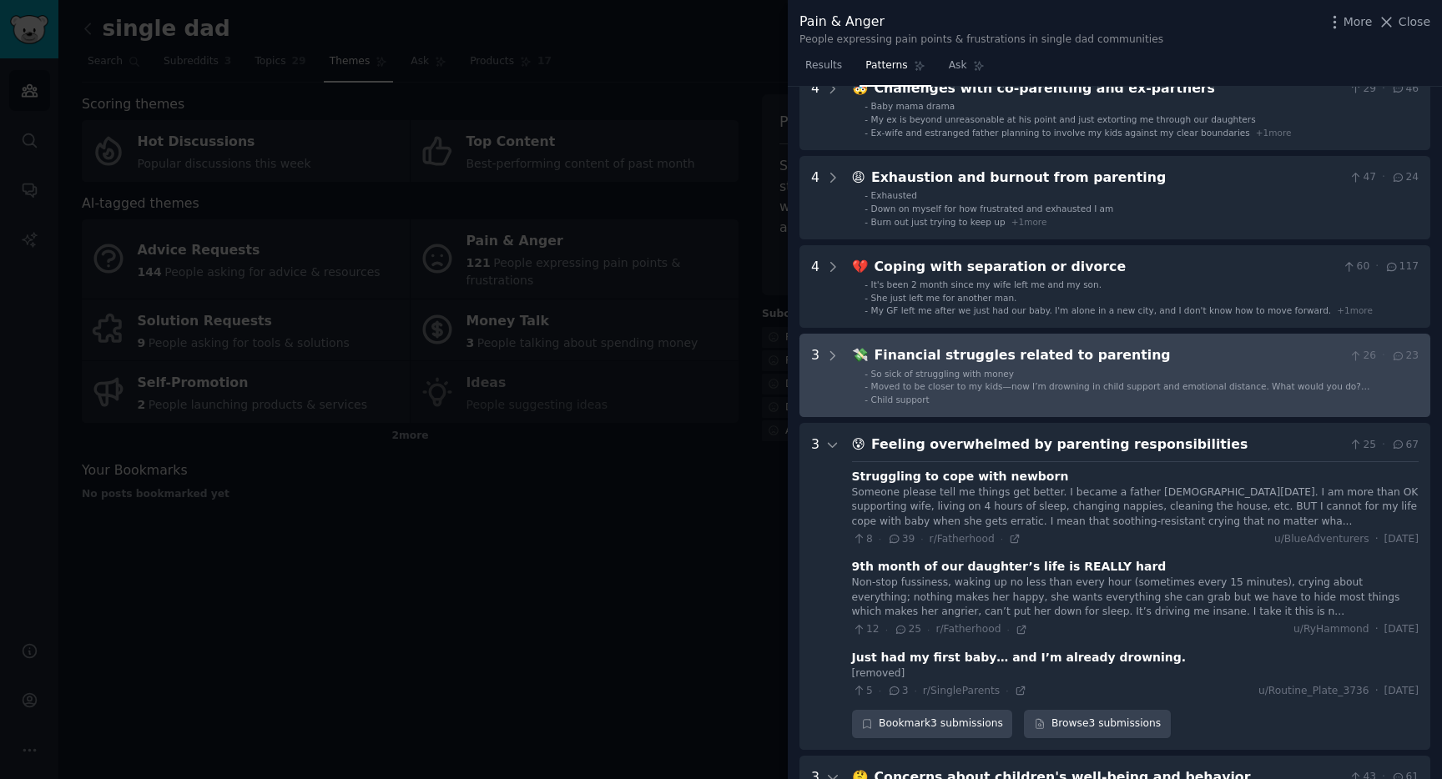
click at [934, 372] on span "So sick of struggling with money" at bounding box center [942, 374] width 143 height 10
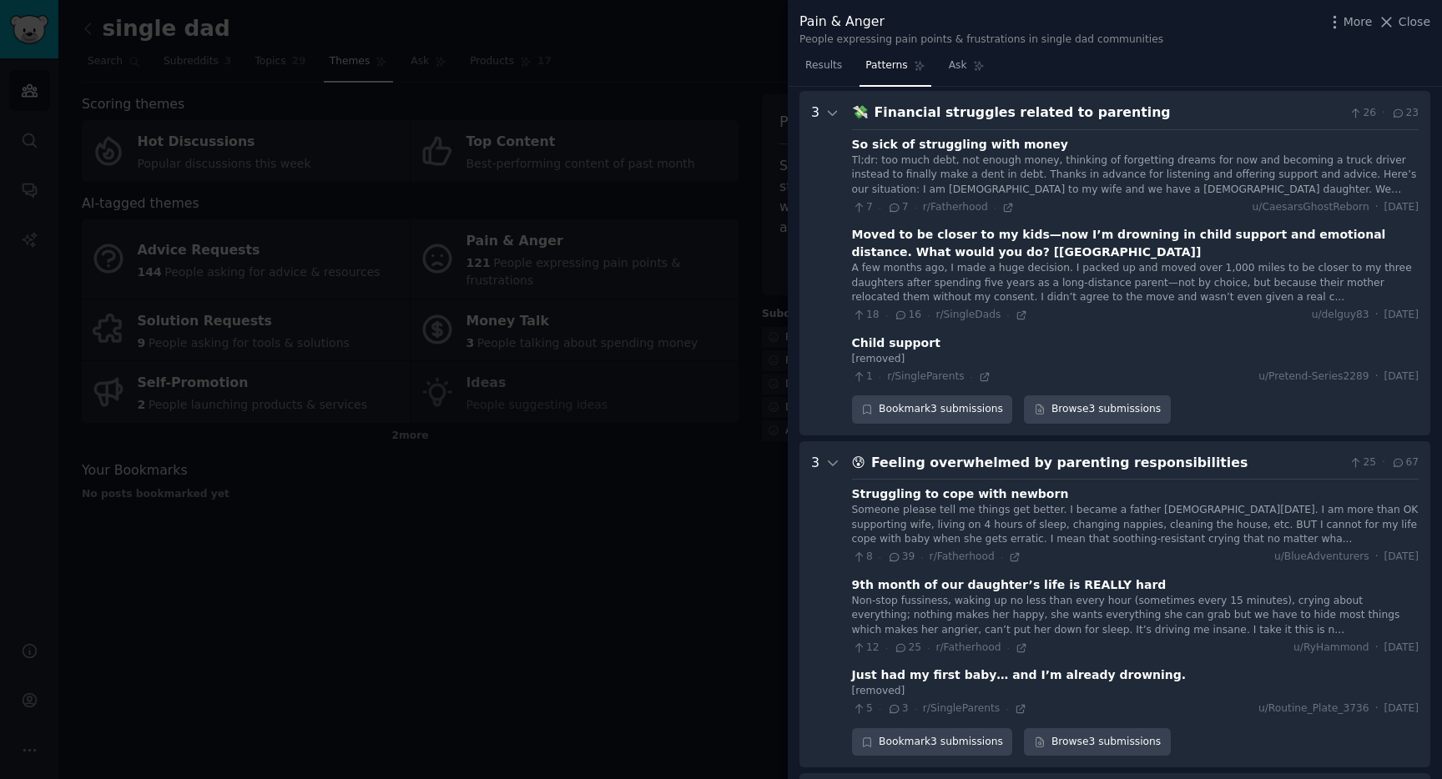
scroll to position [522, 0]
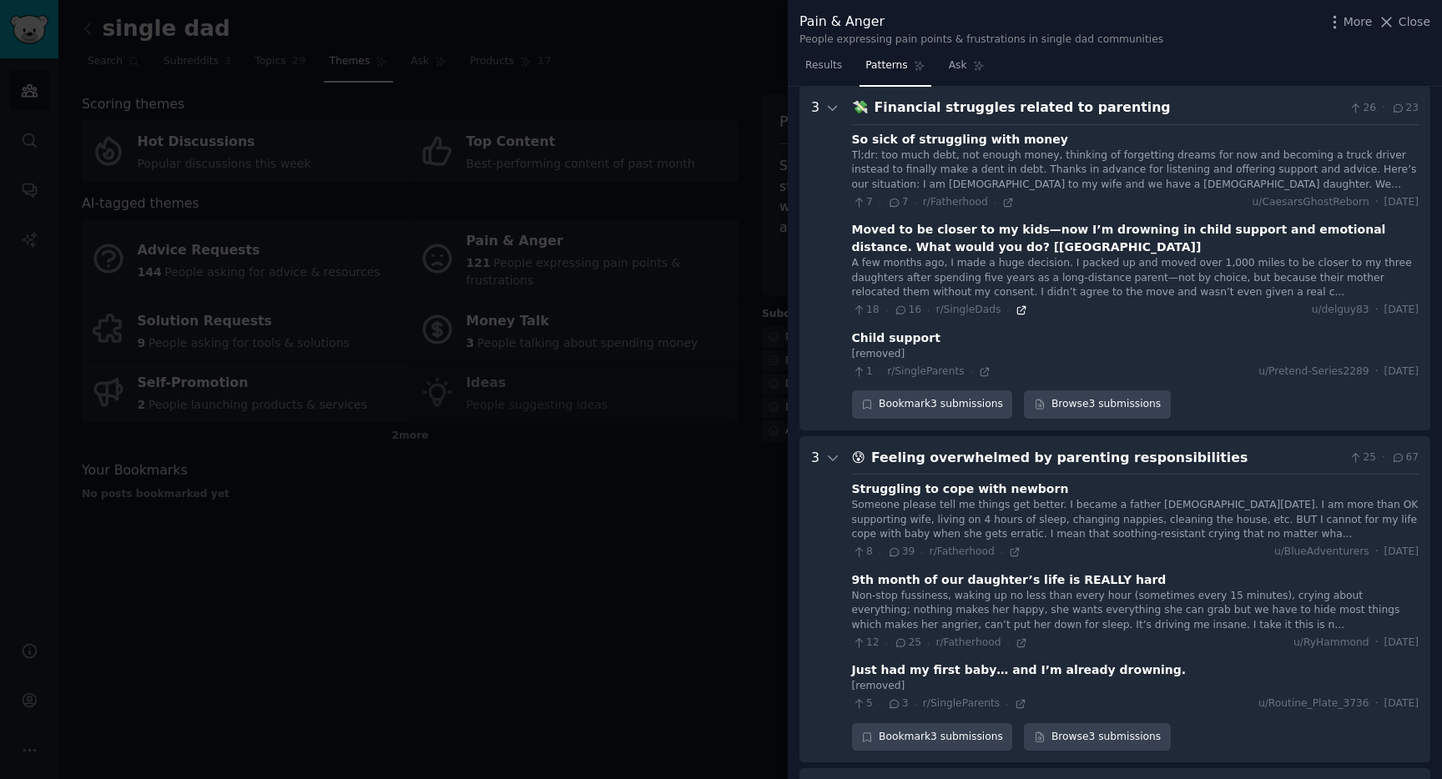
click at [1016, 313] on icon at bounding box center [1022, 311] width 12 height 12
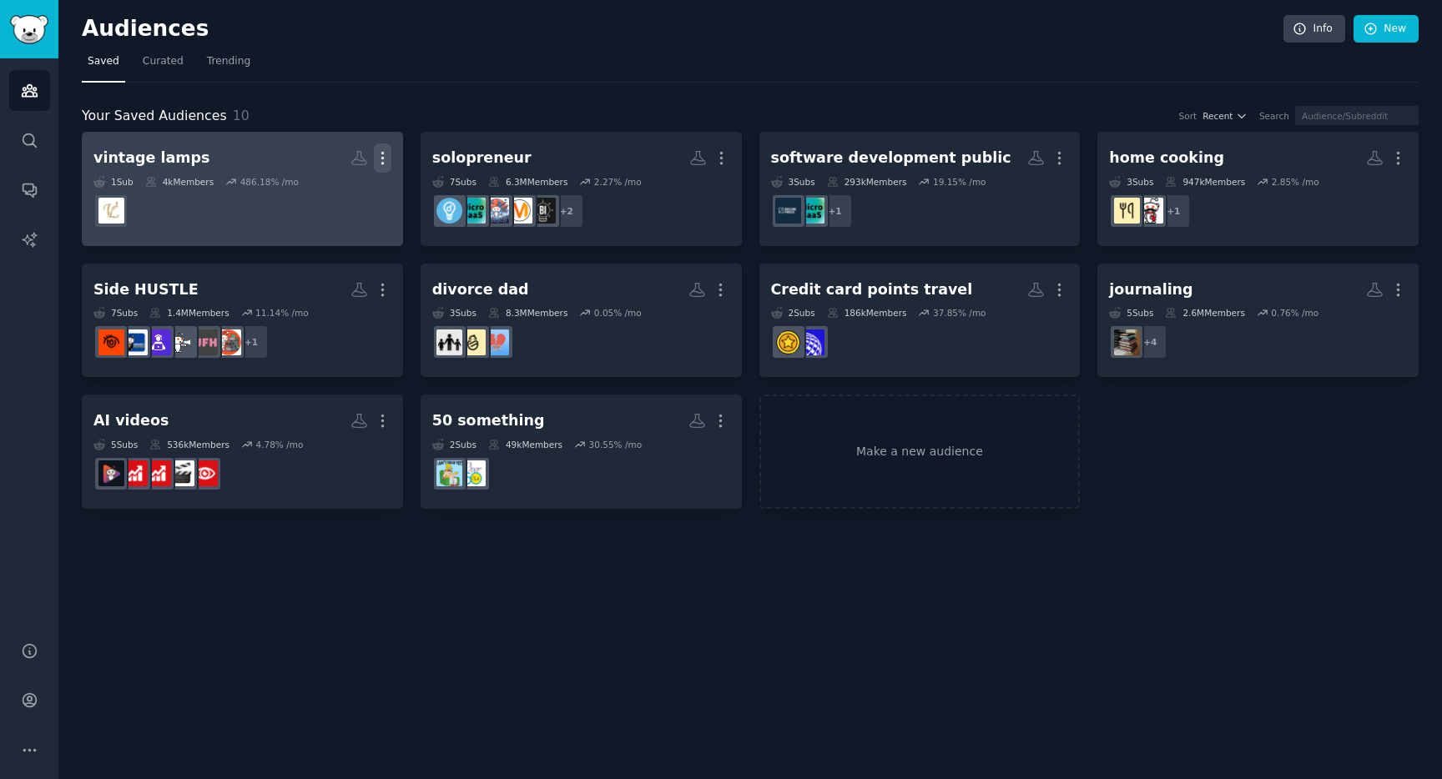
click at [386, 160] on icon "button" at bounding box center [383, 158] width 18 height 18
click at [335, 199] on p "Delete" at bounding box center [337, 193] width 38 height 18
click at [130, 155] on div "single dad" at bounding box center [135, 158] width 85 height 21
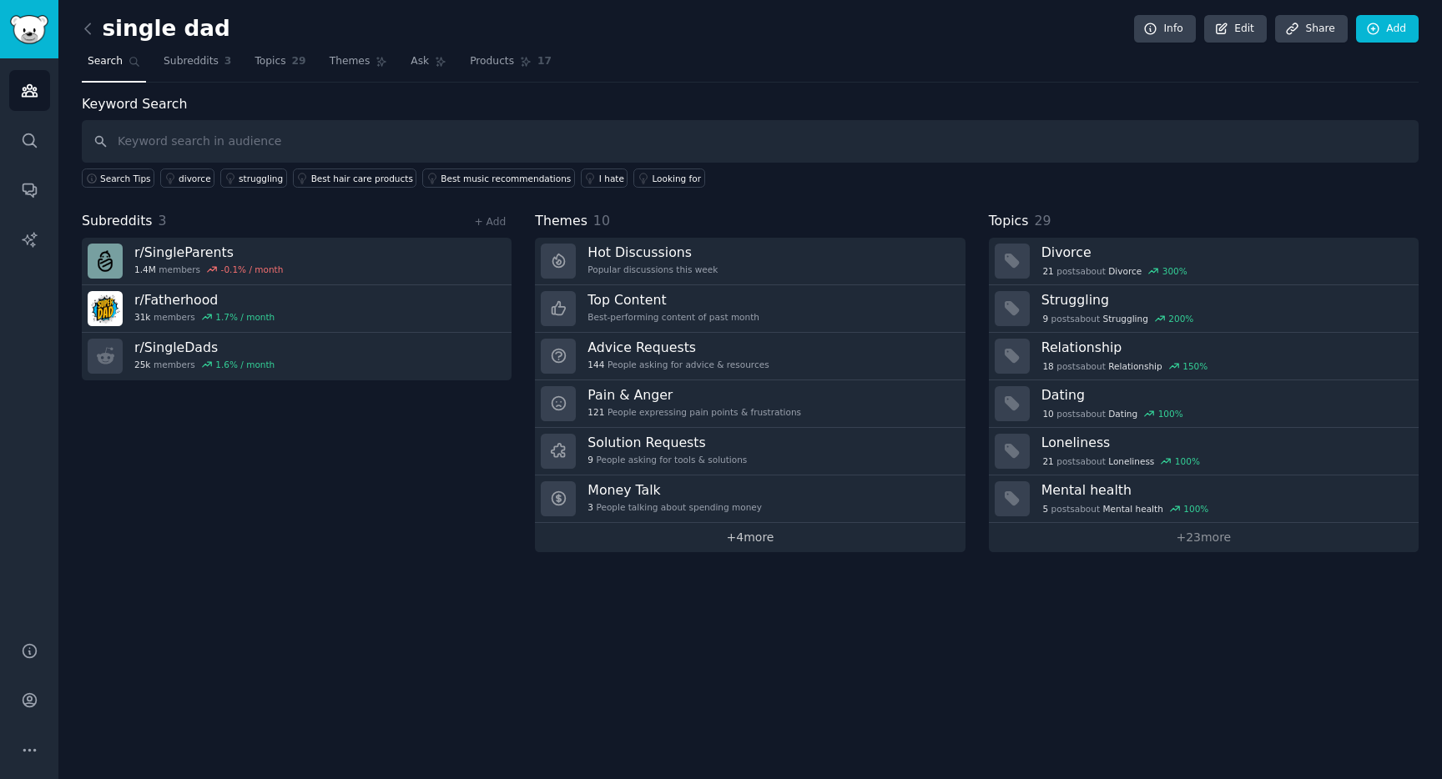
click at [676, 538] on link "+ 4 more" at bounding box center [750, 537] width 430 height 29
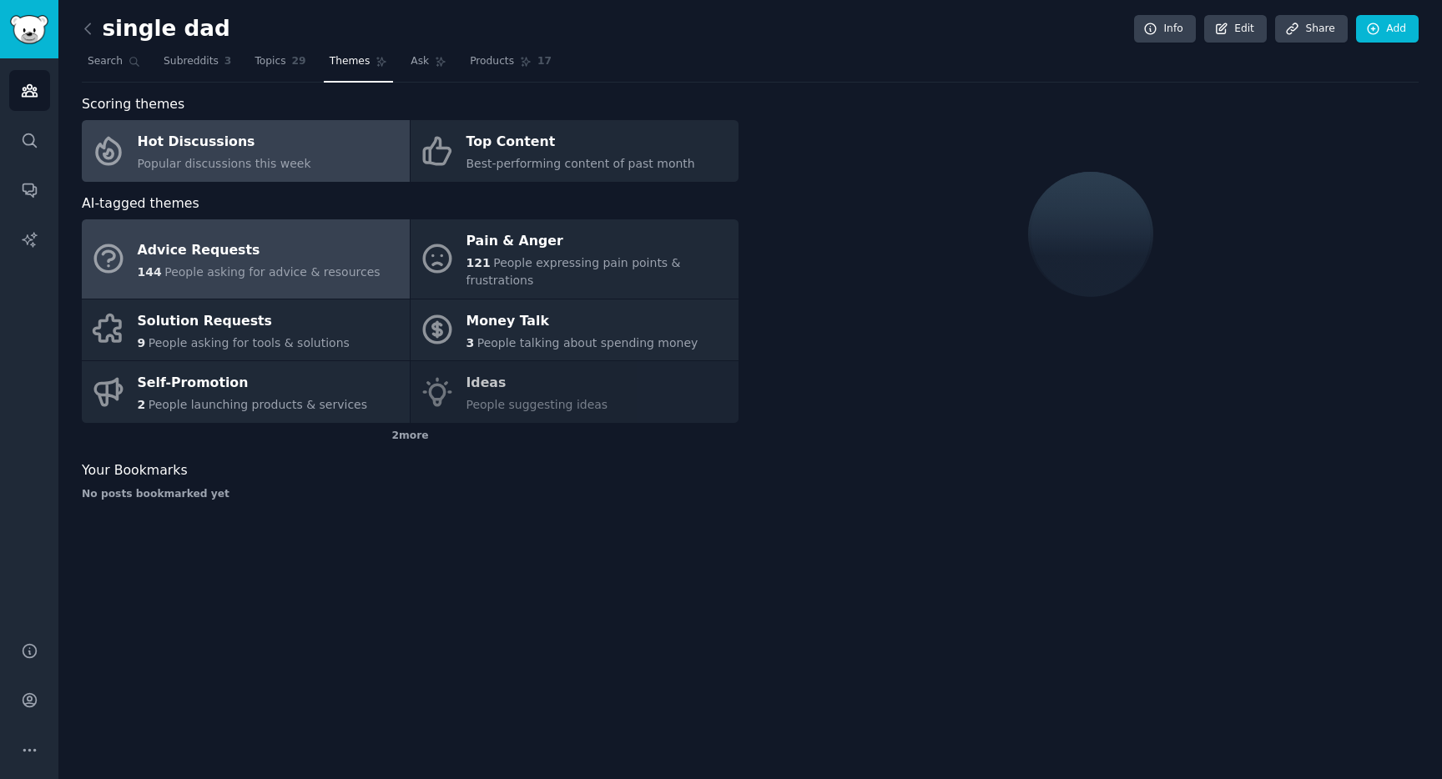
click at [259, 254] on div "Advice Requests" at bounding box center [259, 250] width 243 height 27
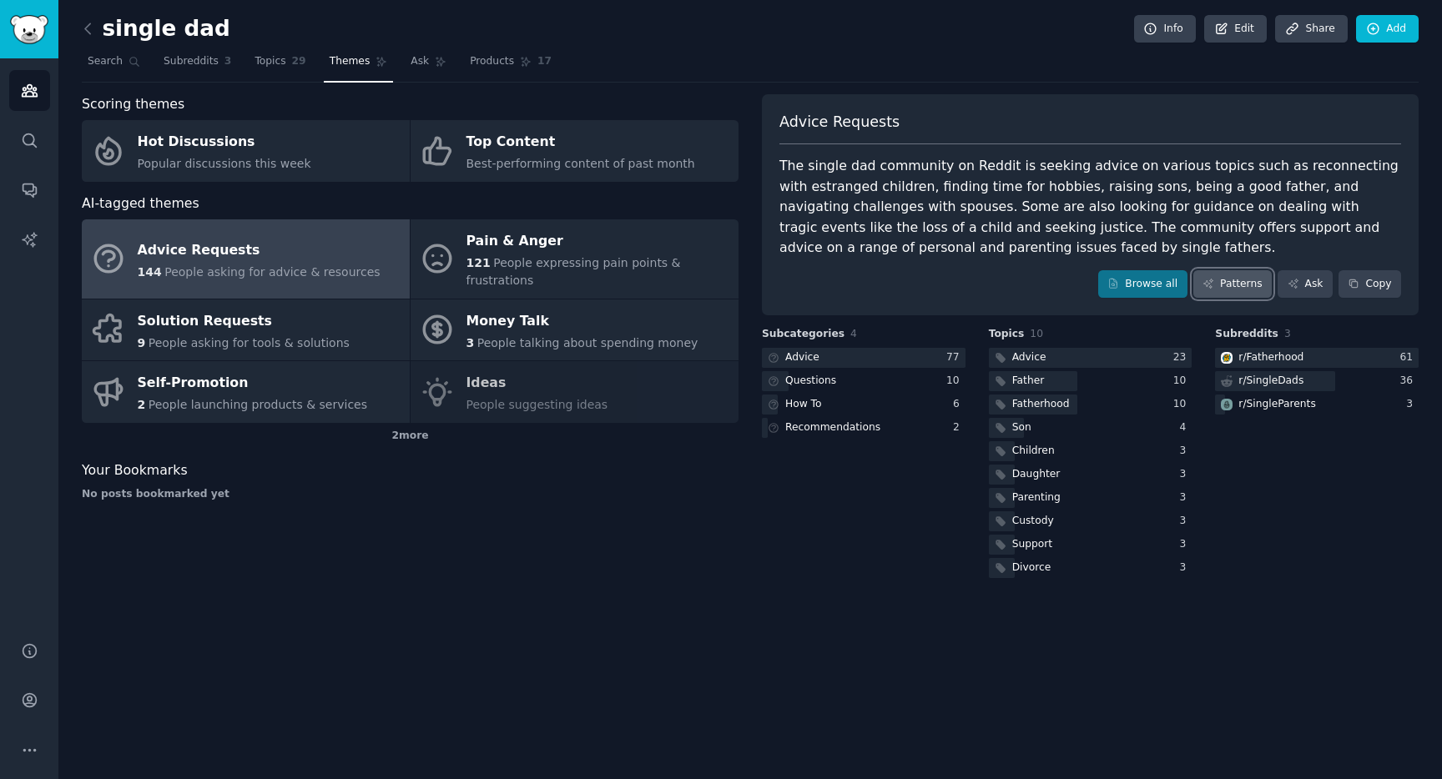
click at [1231, 280] on link "Patterns" at bounding box center [1232, 284] width 78 height 28
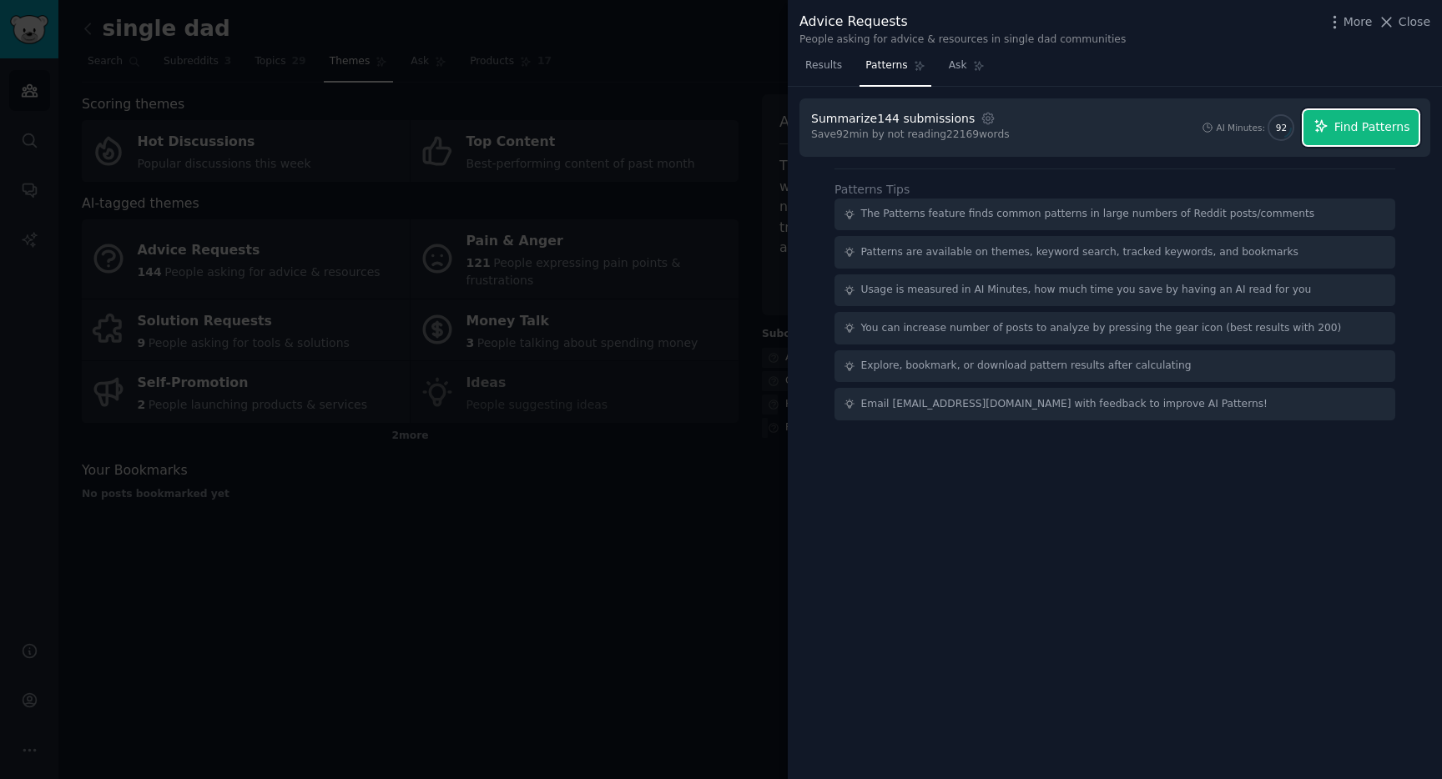
click at [1354, 134] on span "Find Patterns" at bounding box center [1372, 127] width 76 height 18
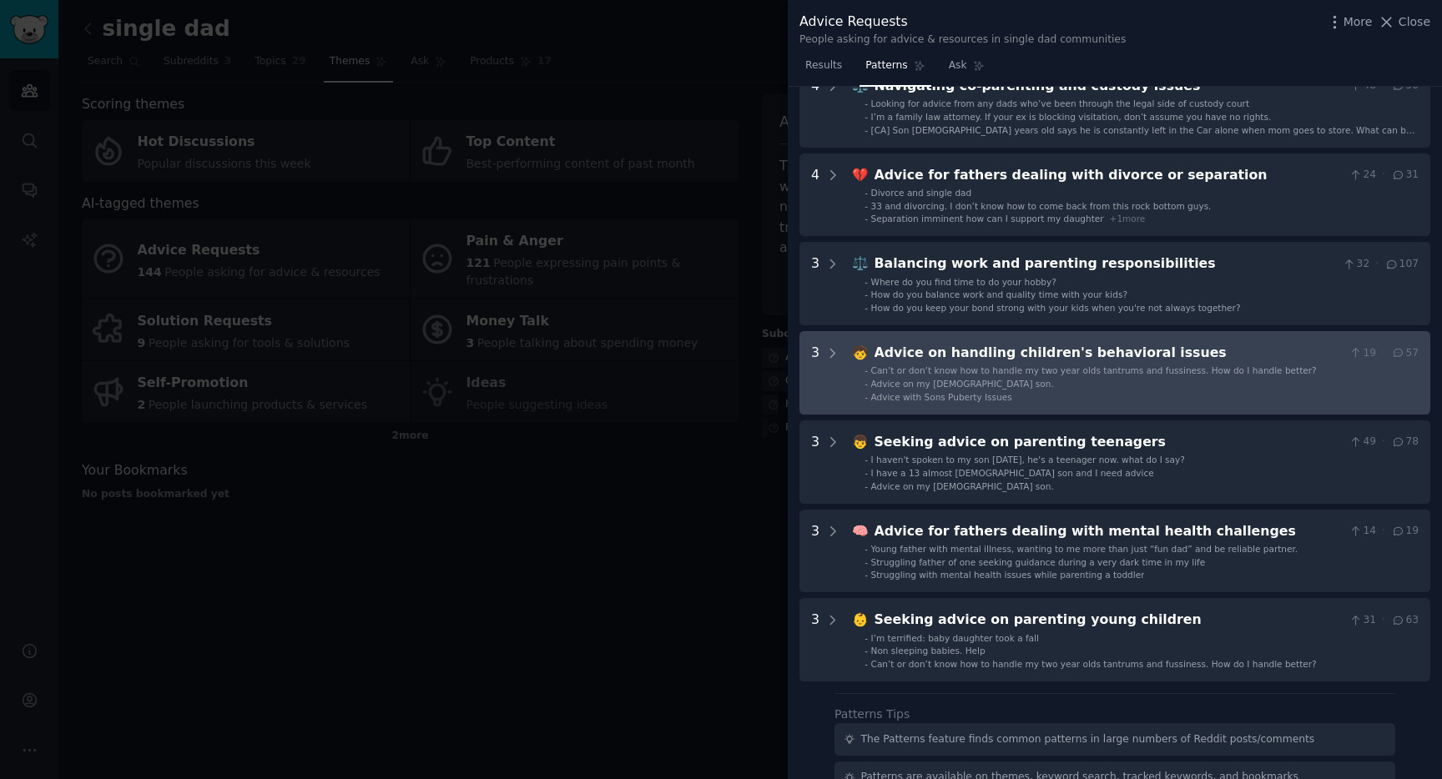
scroll to position [366, 0]
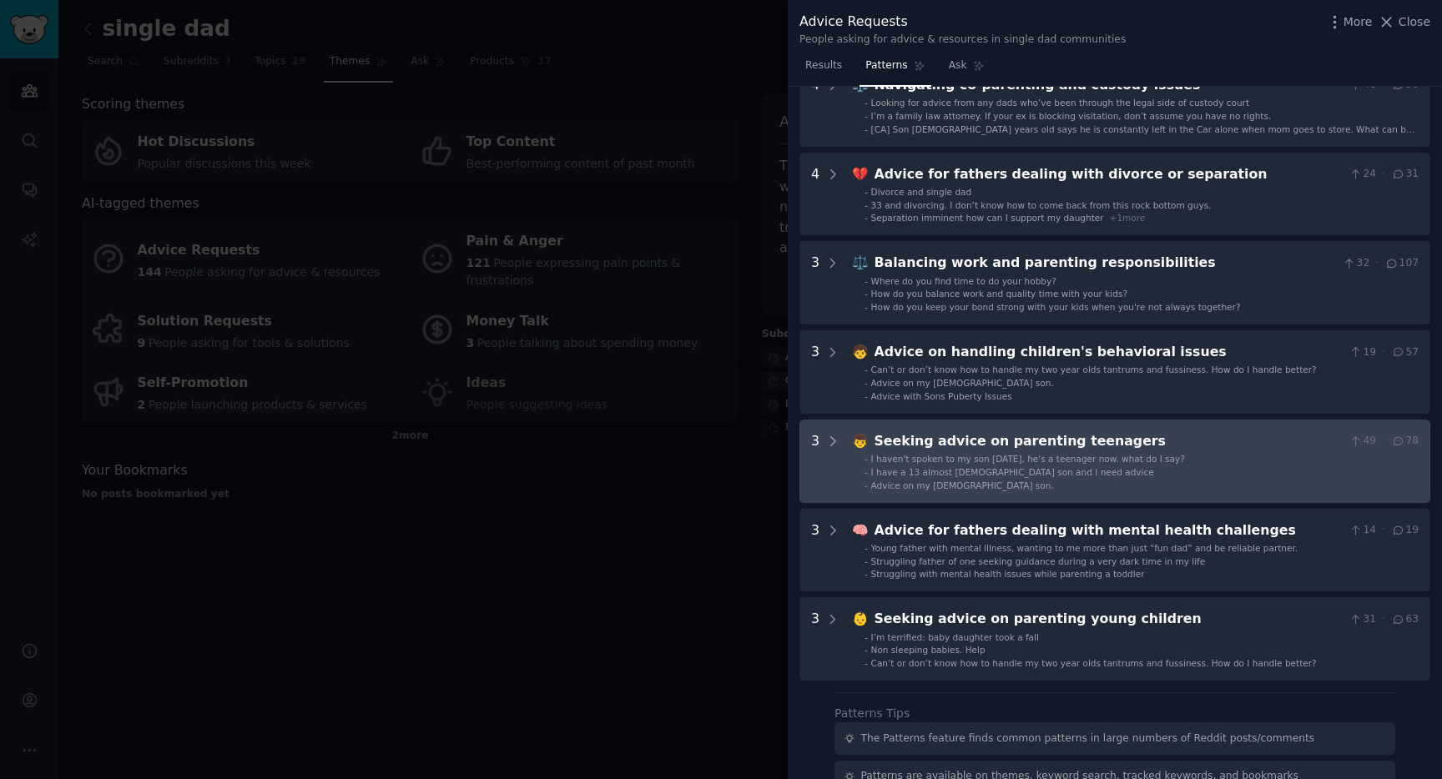
click at [1072, 437] on div "Seeking advice on parenting teenagers" at bounding box center [1108, 441] width 468 height 21
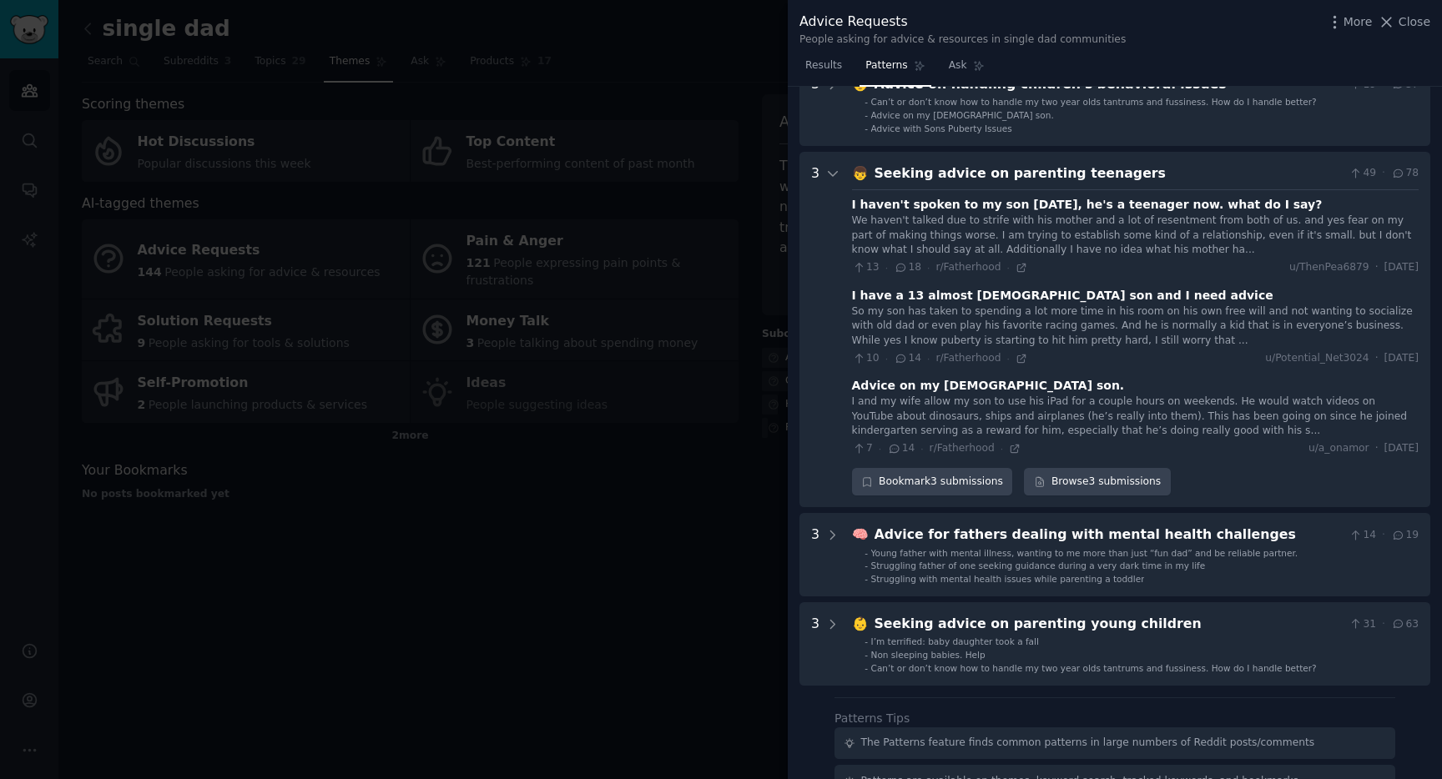
scroll to position [633, 0]
click at [1017, 267] on icon at bounding box center [1022, 269] width 12 height 12
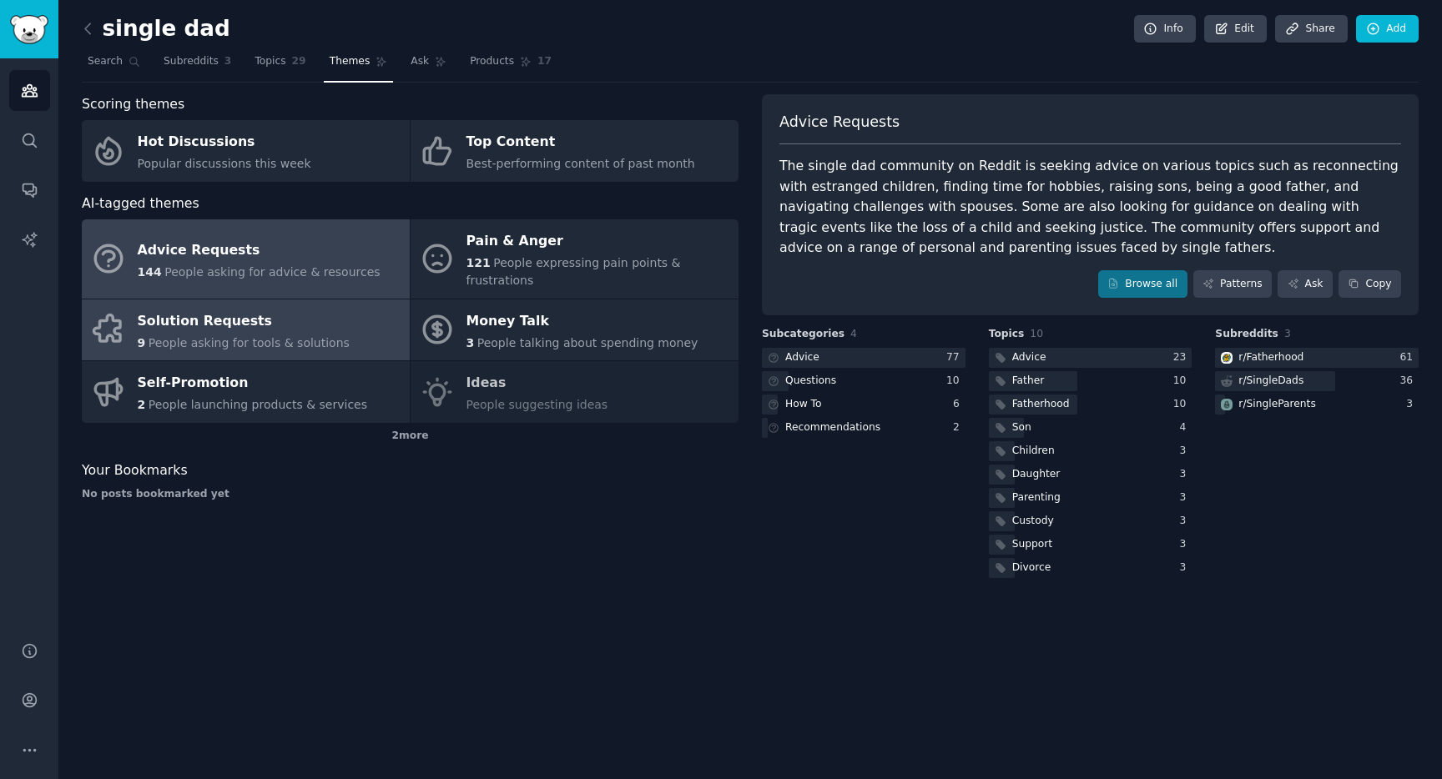
click at [265, 308] on div "Solution Requests" at bounding box center [244, 321] width 212 height 27
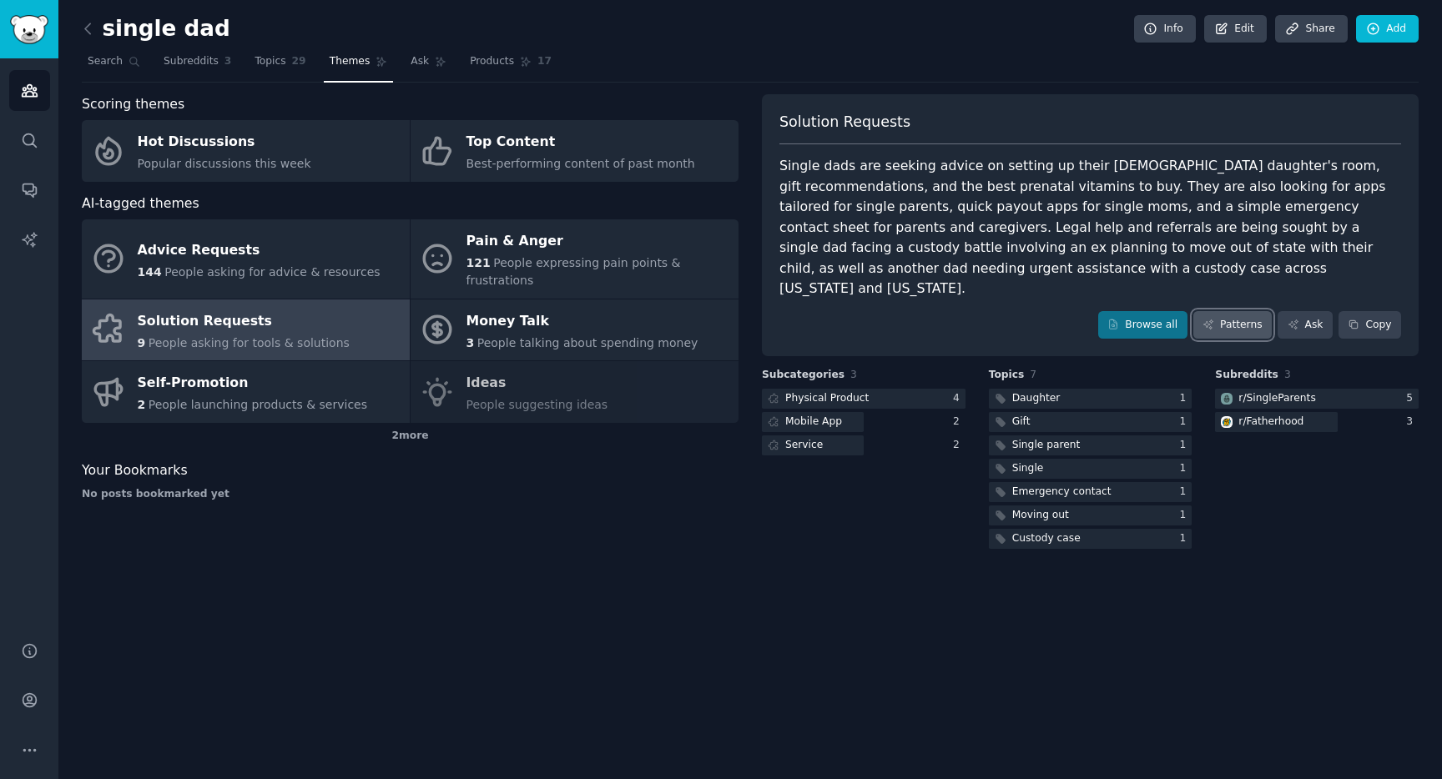
click at [1242, 311] on link "Patterns" at bounding box center [1232, 325] width 78 height 28
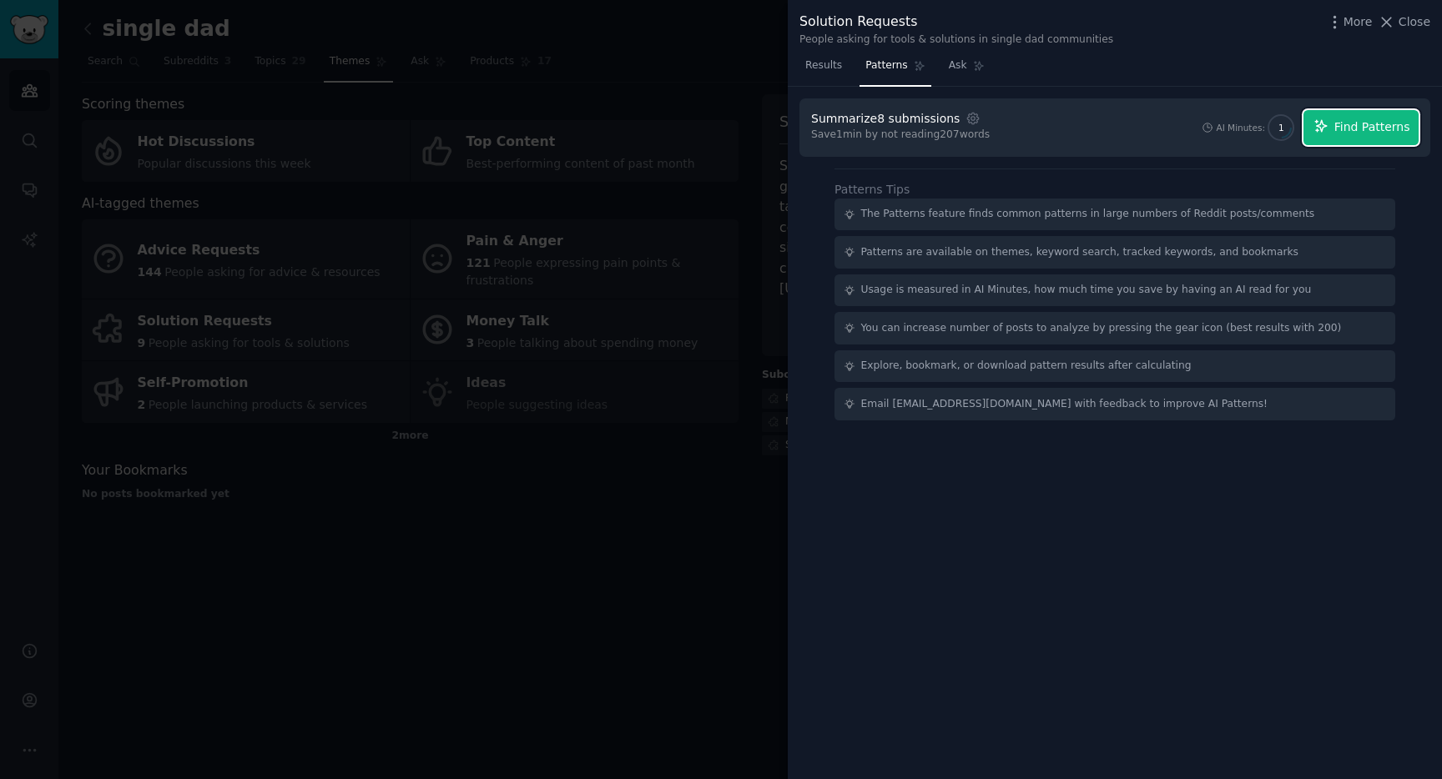
click at [1363, 129] on span "Find Patterns" at bounding box center [1372, 127] width 76 height 18
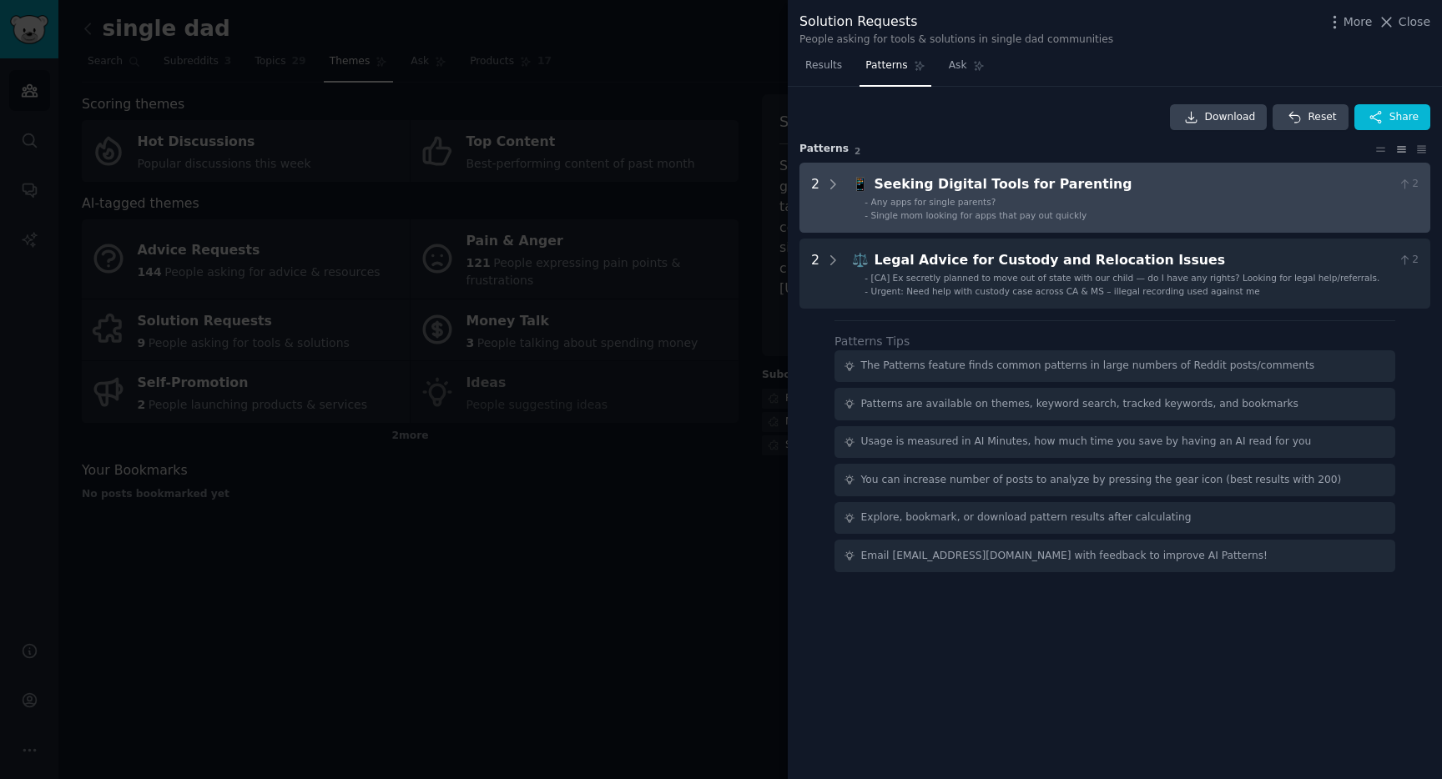
click at [1038, 187] on div "Seeking Digital Tools for Parenting" at bounding box center [1132, 184] width 517 height 21
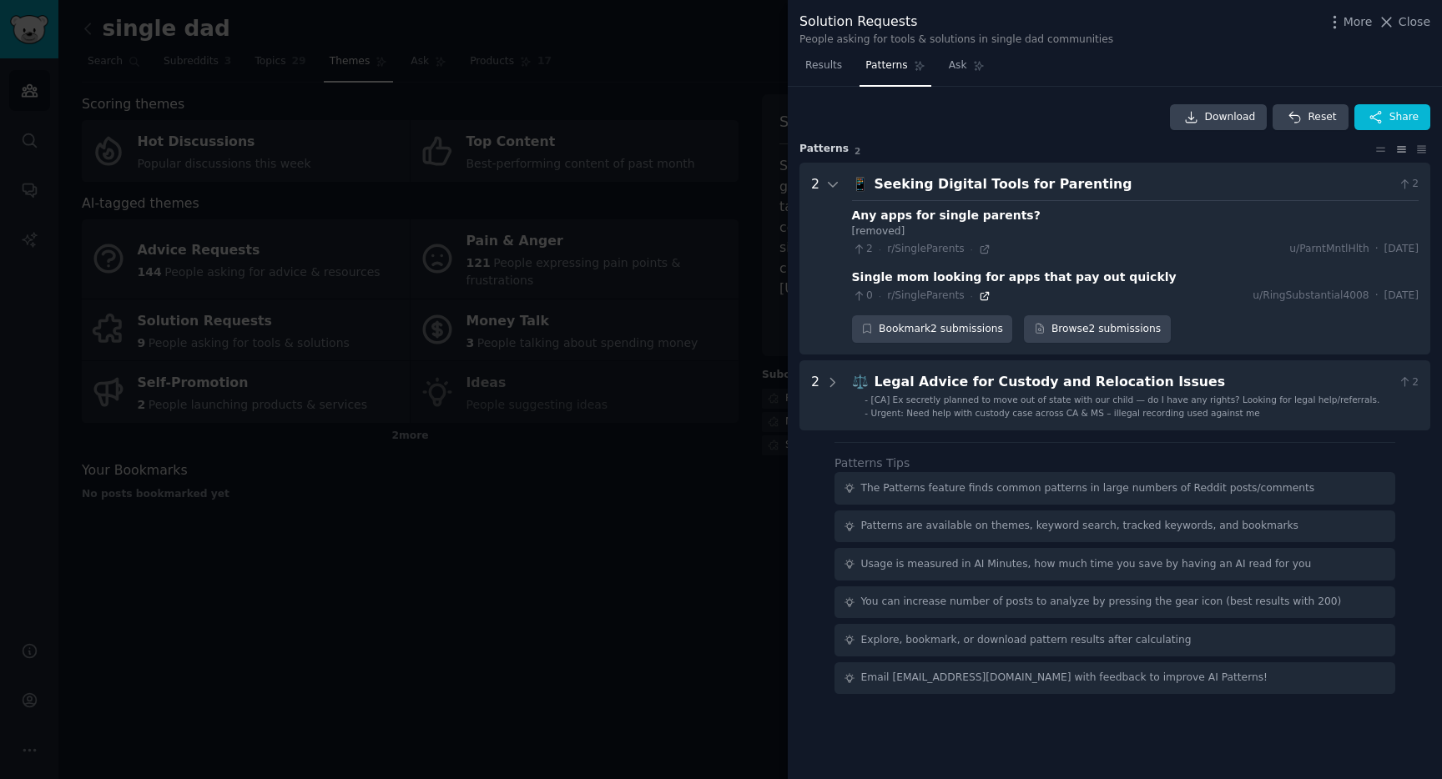
click at [981, 297] on icon at bounding box center [985, 296] width 12 height 12
